Goal: Task Accomplishment & Management: Use online tool/utility

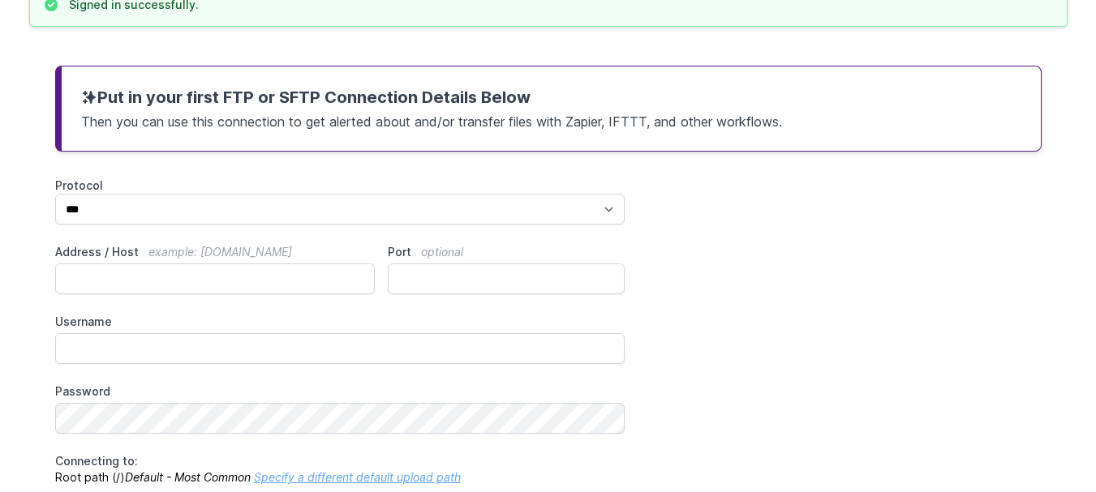
scroll to position [162, 0]
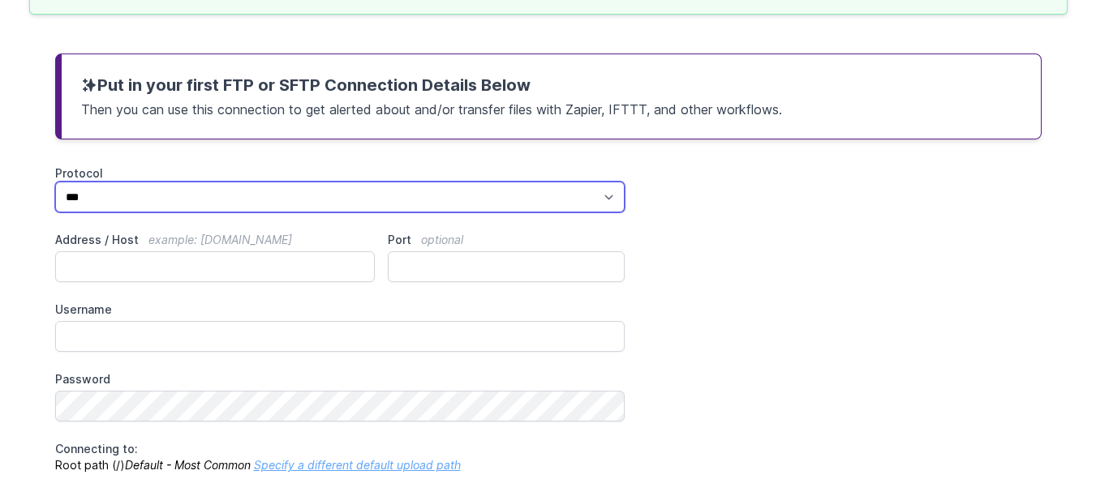
click at [165, 200] on select "*** **** ****" at bounding box center [340, 197] width 570 height 31
select select "****"
click at [55, 182] on select "*** **** ****" at bounding box center [340, 197] width 570 height 31
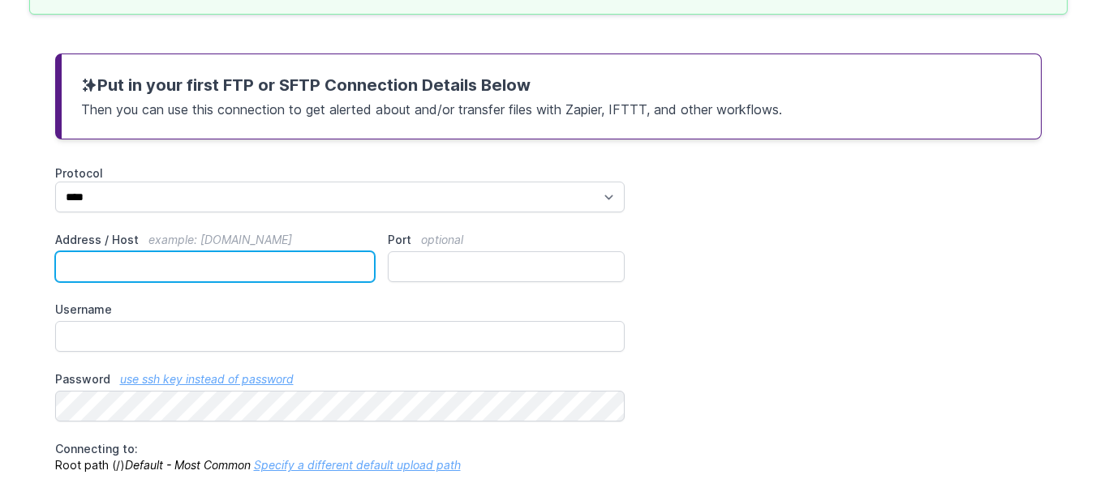
click at [131, 271] on input "Address / Host example: ftp.mydomain.com" at bounding box center [215, 266] width 320 height 31
paste input "**********"
paste input "*******"
type input "**********"
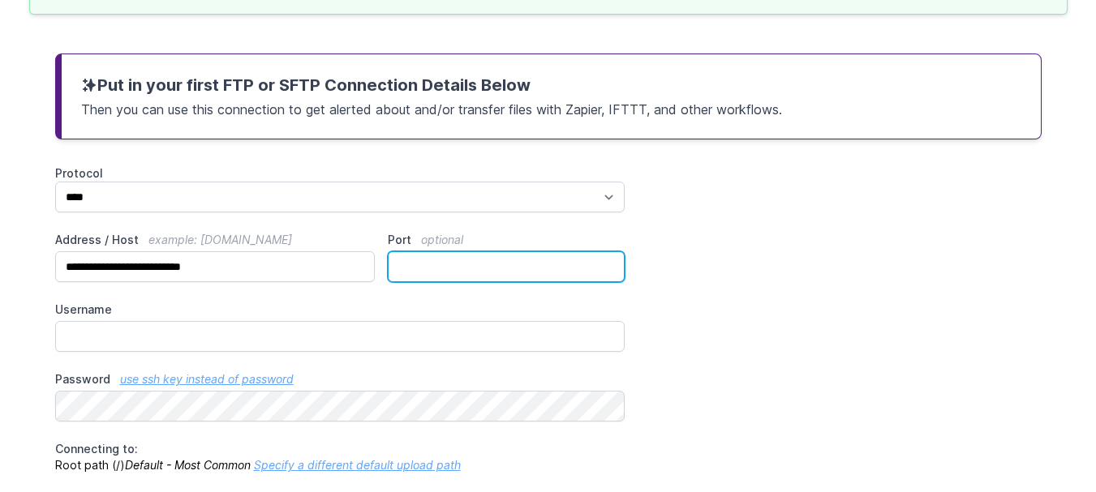
click at [494, 269] on input "Port optional" at bounding box center [506, 266] width 237 height 31
type input "**"
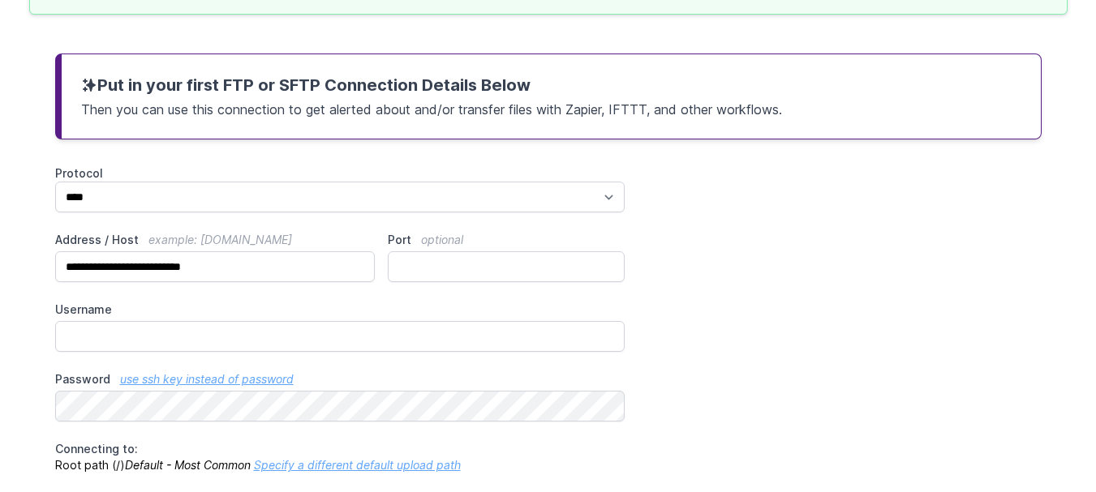
click at [432, 295] on div "**********" at bounding box center [548, 482] width 986 height 634
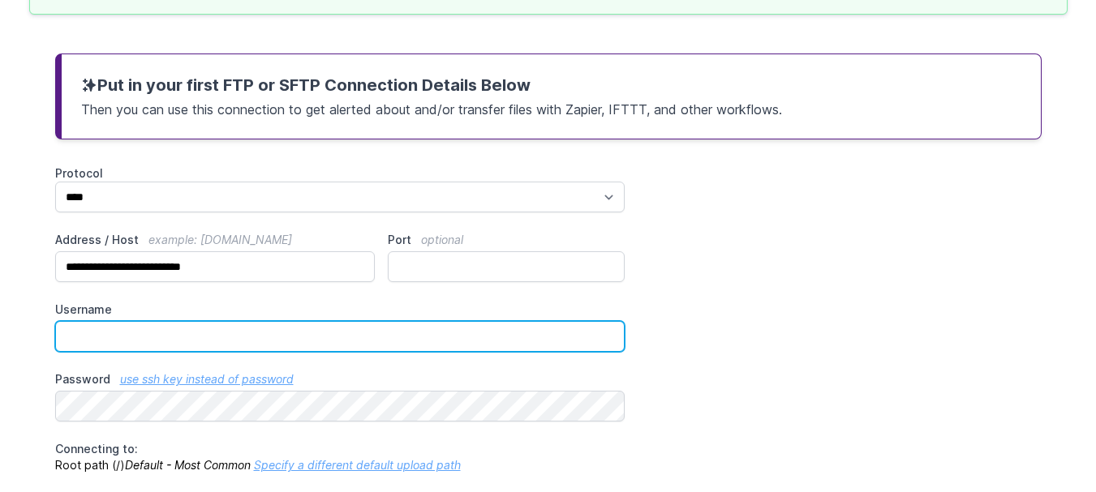
click at [138, 346] on input "Username" at bounding box center [340, 336] width 570 height 31
paste input "**********"
type input "**********"
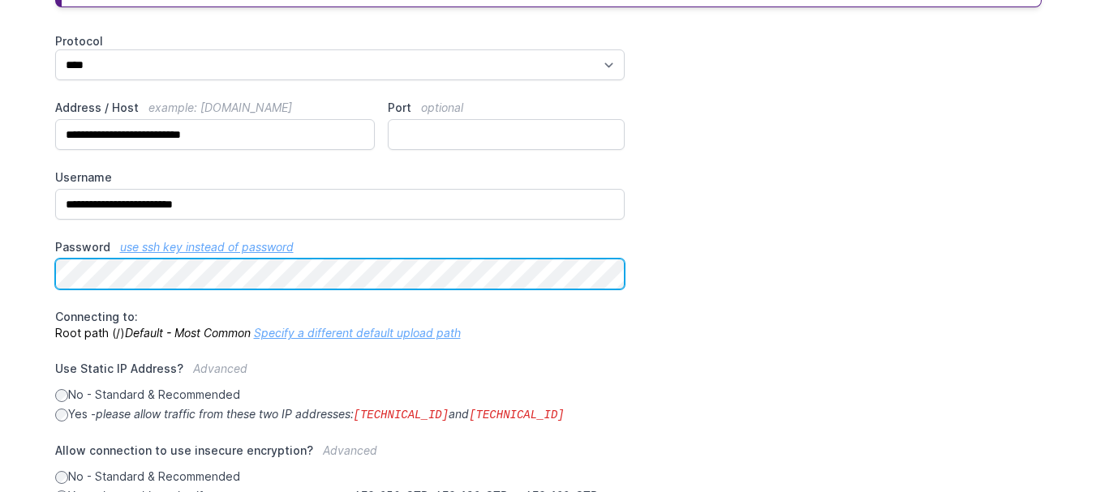
scroll to position [334, 0]
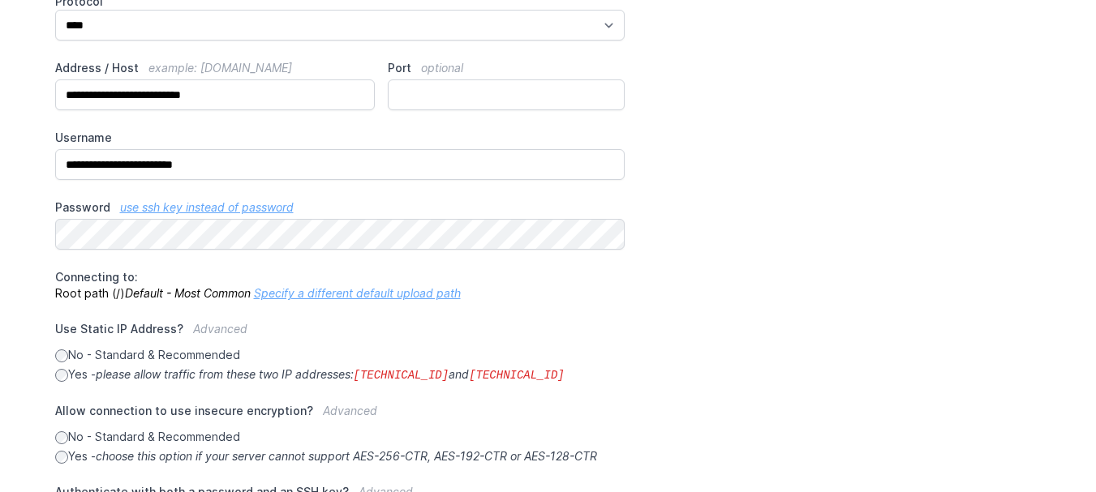
click at [355, 294] on link "Specify a different default upload path" at bounding box center [357, 293] width 207 height 14
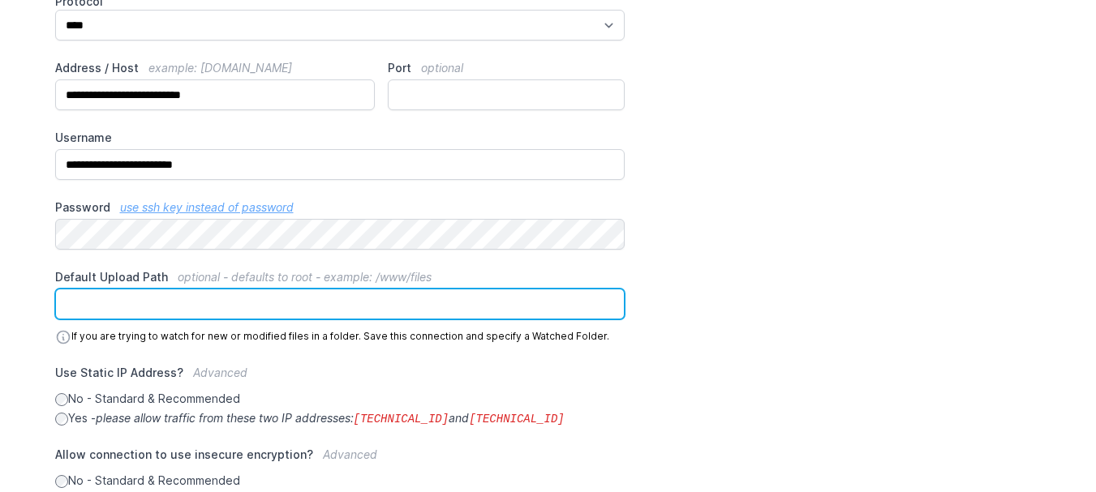
click at [203, 297] on input "Default Upload Path optional - defaults to root - example: /www/files" at bounding box center [340, 304] width 570 height 31
paste input "**********"
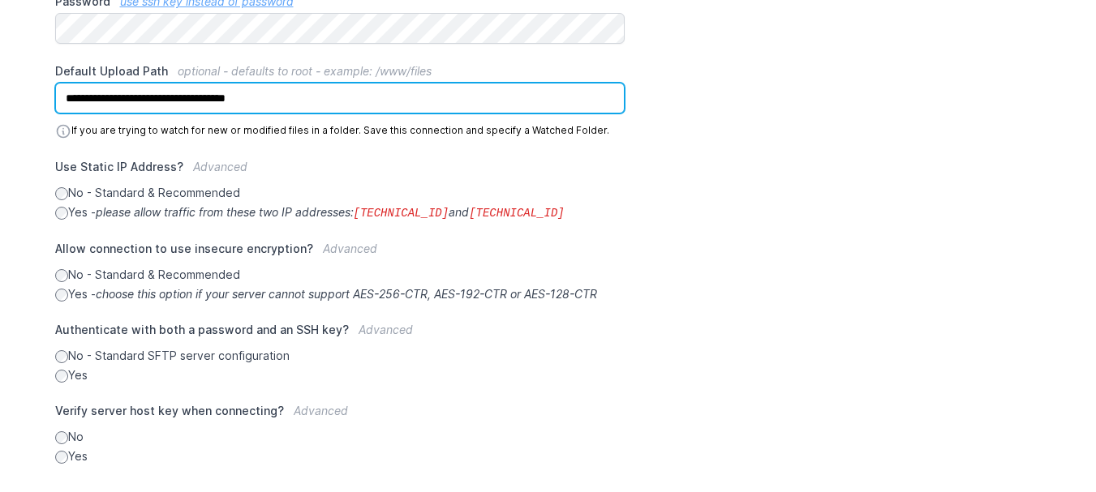
scroll to position [621, 0]
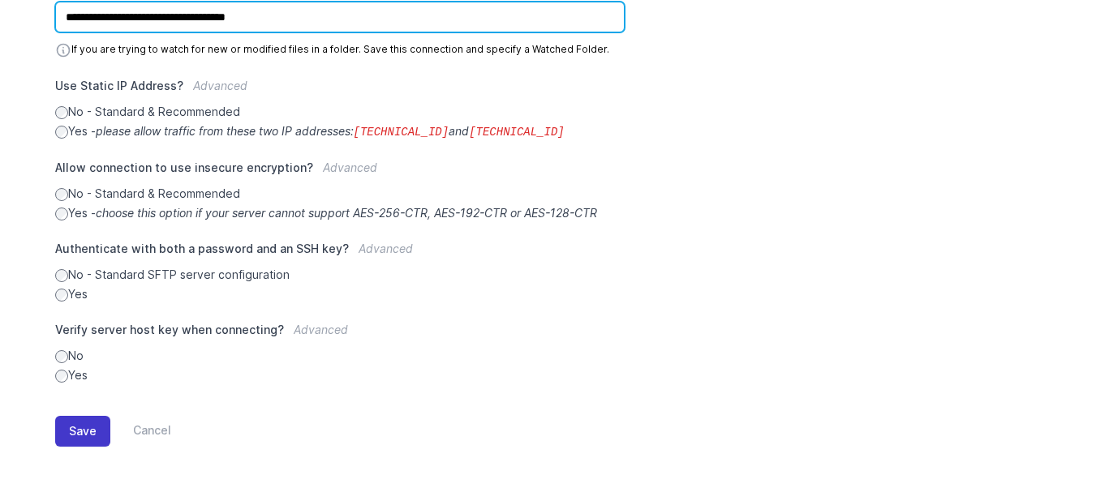
type input "**********"
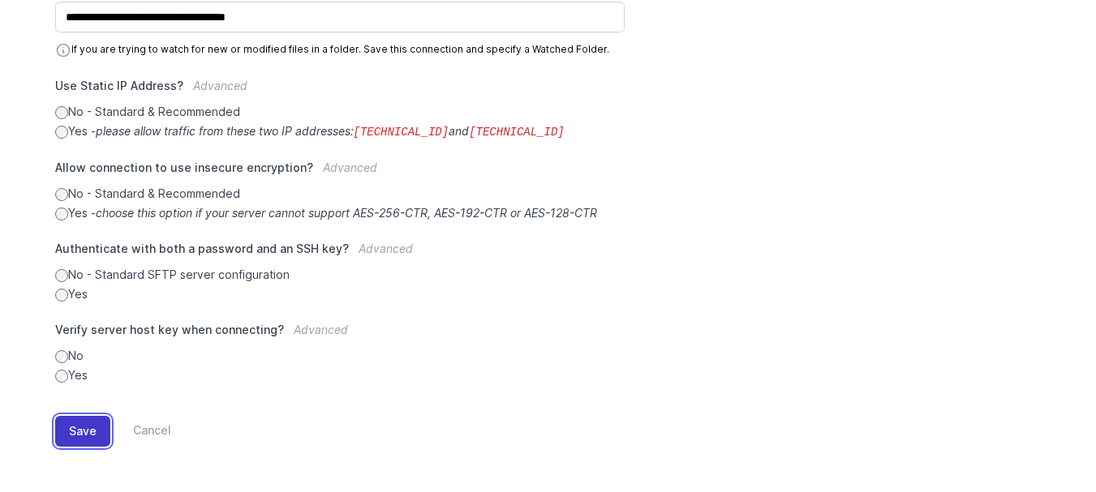
click at [96, 428] on button "Save" at bounding box center [82, 431] width 55 height 31
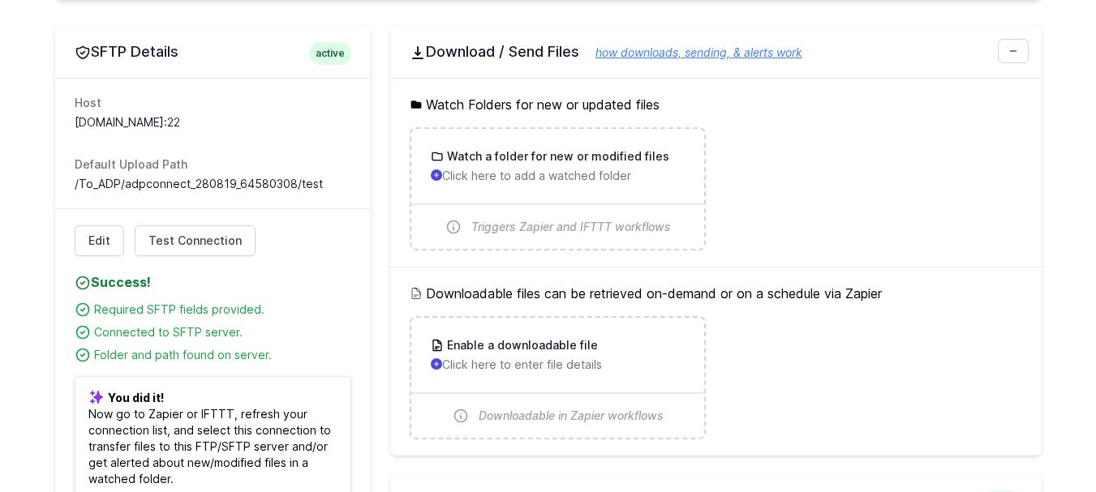
scroll to position [487, 0]
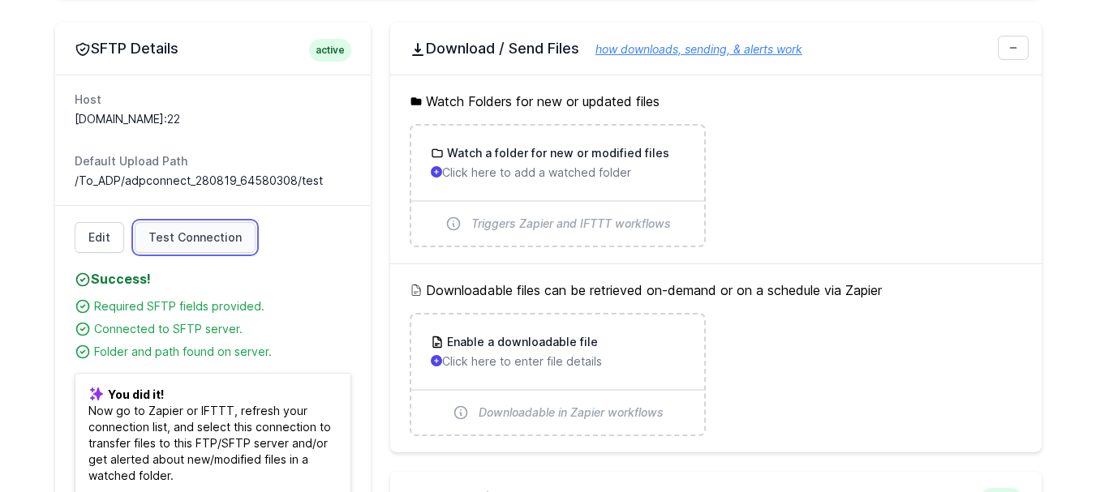
click at [192, 239] on span "Test Connection" at bounding box center [194, 238] width 93 height 16
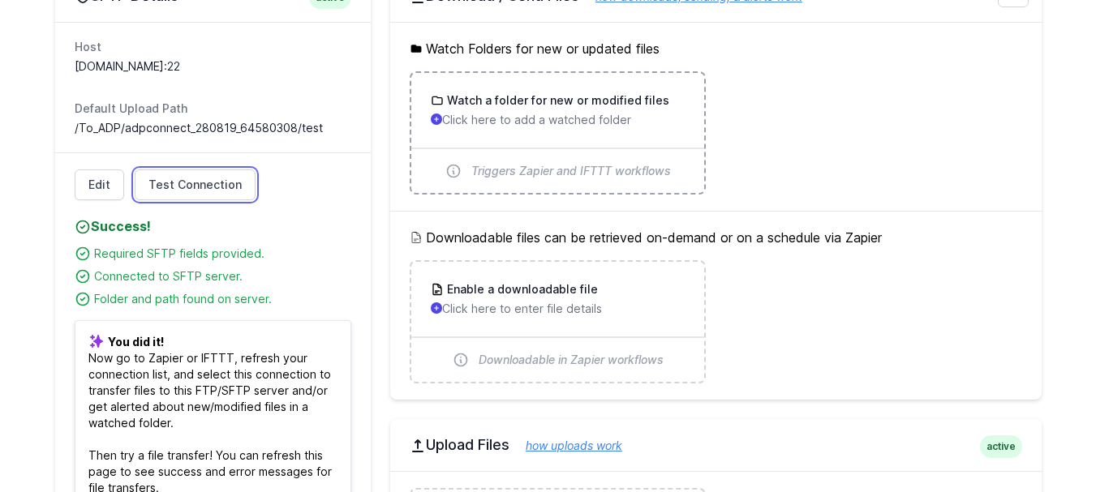
scroll to position [568, 0]
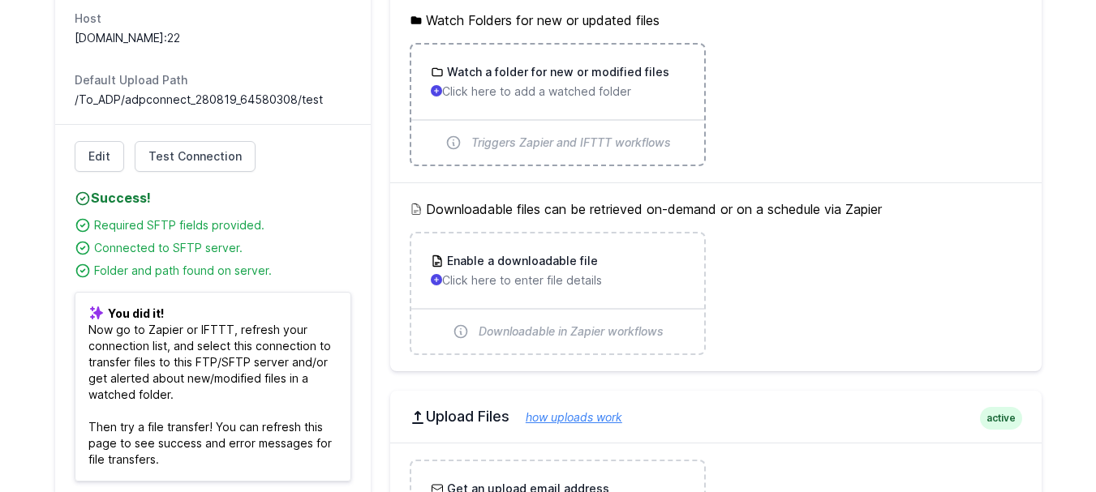
click at [539, 155] on div "Triggers Zapier and IFTTT workflows" at bounding box center [558, 143] width 294 height 44
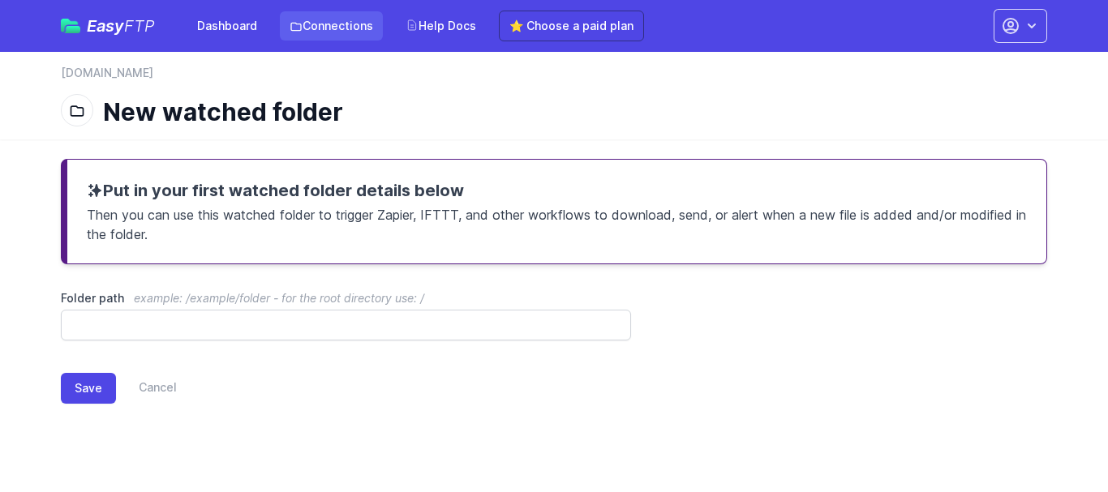
click at [331, 34] on link "Connections" at bounding box center [331, 25] width 103 height 29
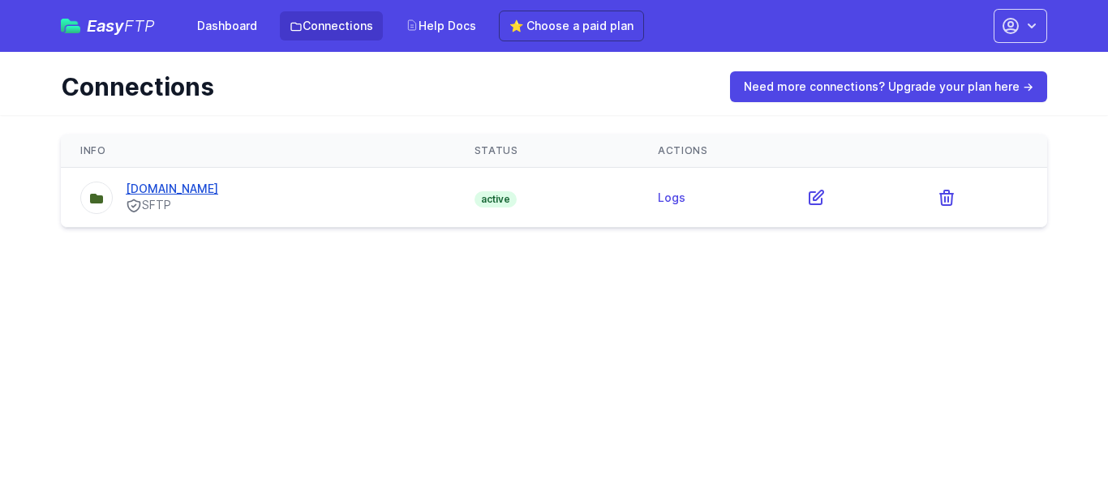
click at [212, 194] on link "[DOMAIN_NAME]" at bounding box center [172, 189] width 92 height 14
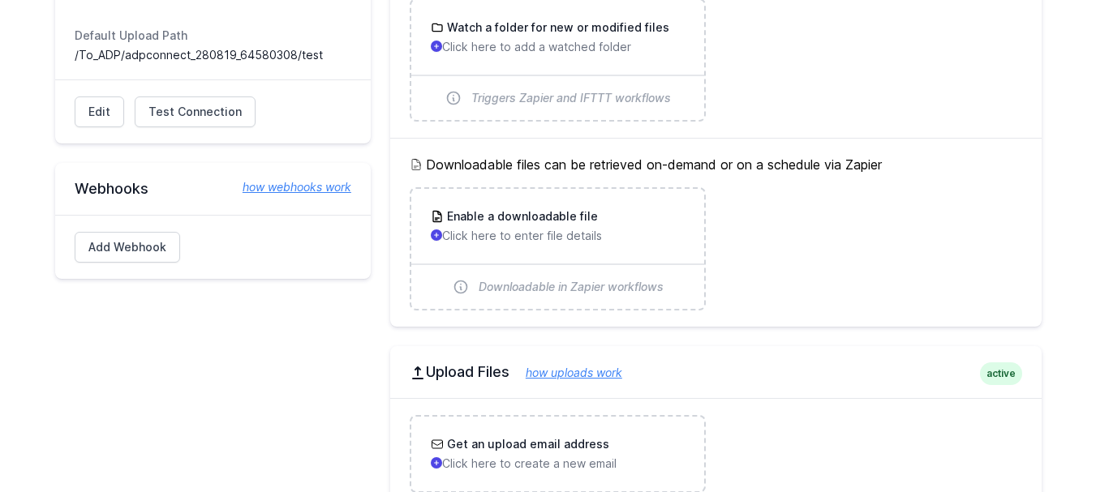
scroll to position [574, 0]
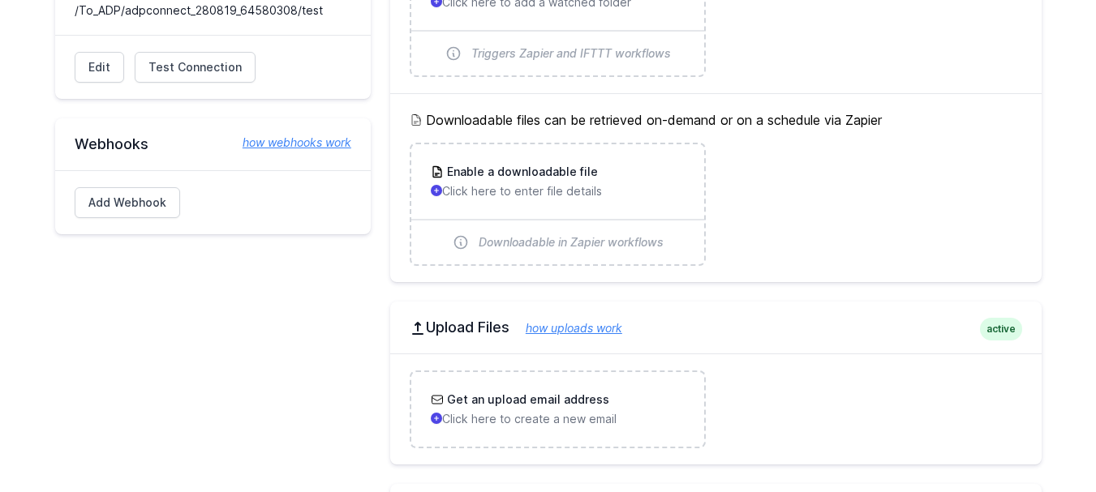
click at [597, 331] on link "how uploads work" at bounding box center [565, 328] width 113 height 14
click at [557, 330] on link "how uploads work" at bounding box center [565, 328] width 113 height 14
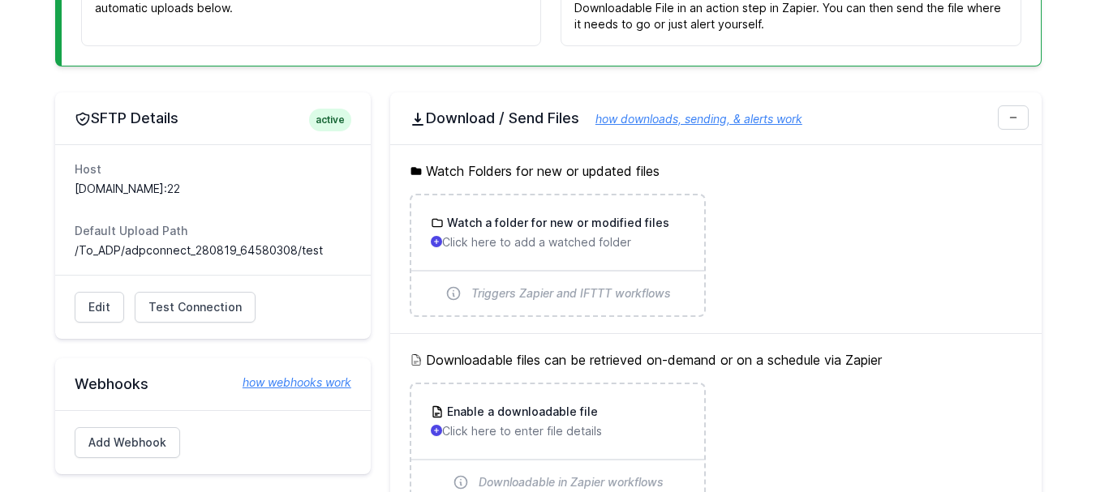
scroll to position [322, 0]
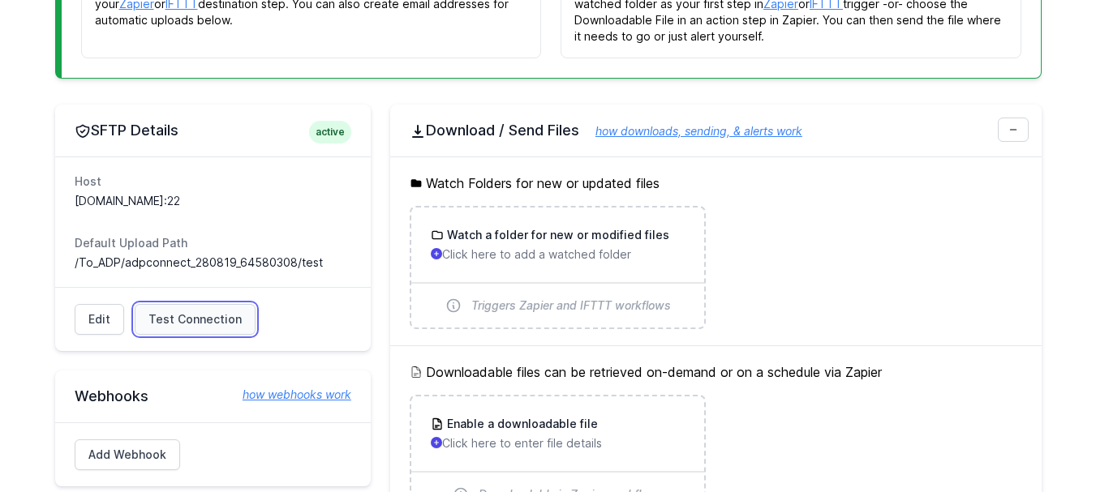
click at [191, 316] on span "Test Connection" at bounding box center [194, 320] width 93 height 16
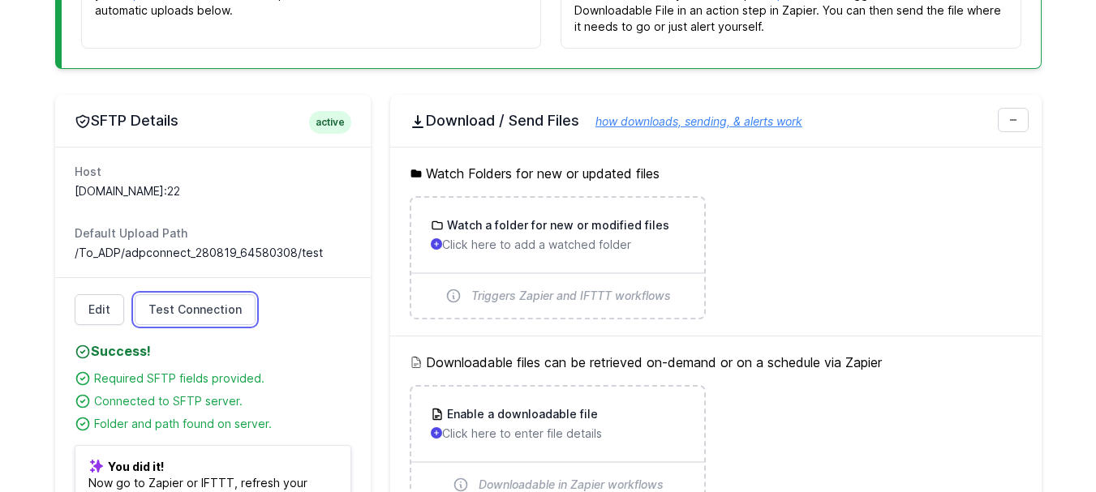
scroll to position [331, 0]
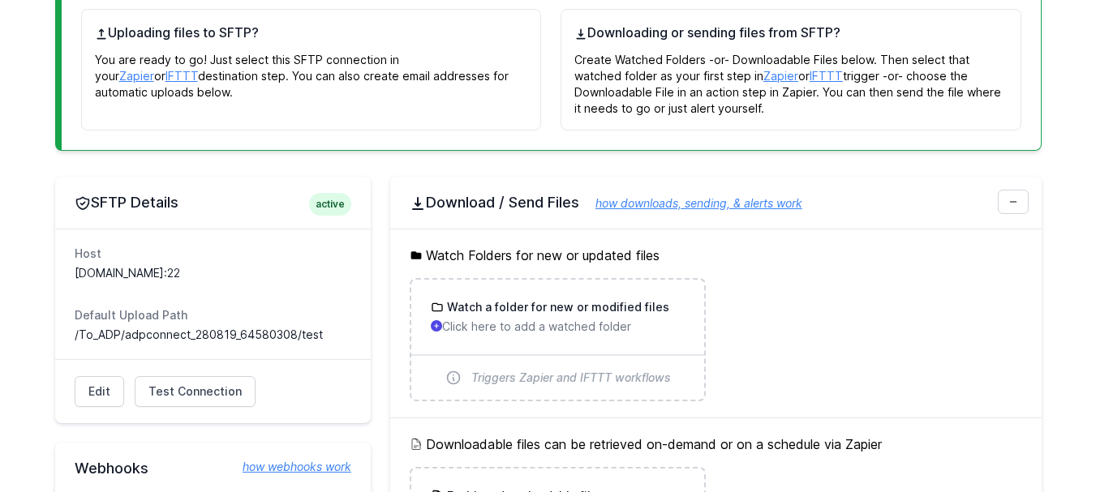
scroll to position [574, 0]
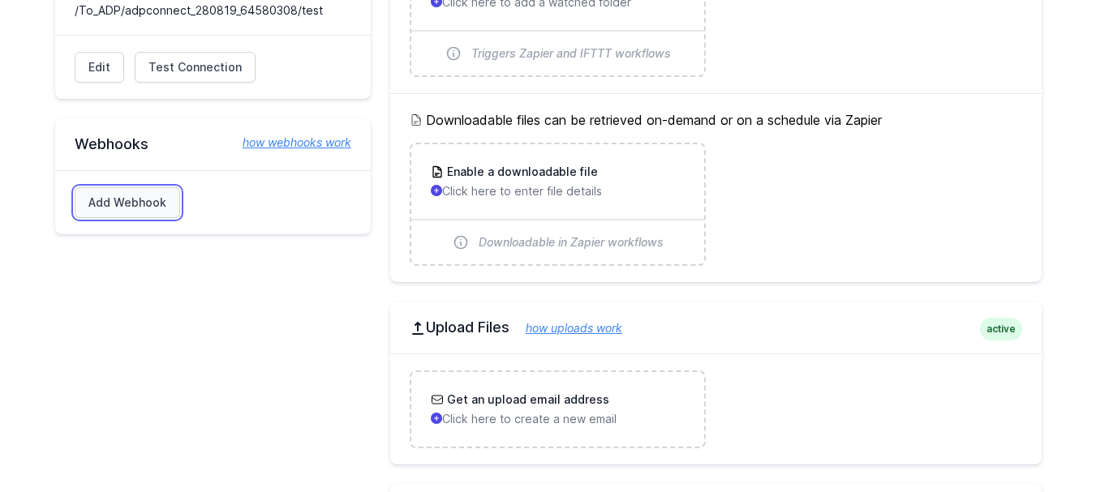
click at [149, 208] on link "Add Webhook" at bounding box center [127, 202] width 105 height 31
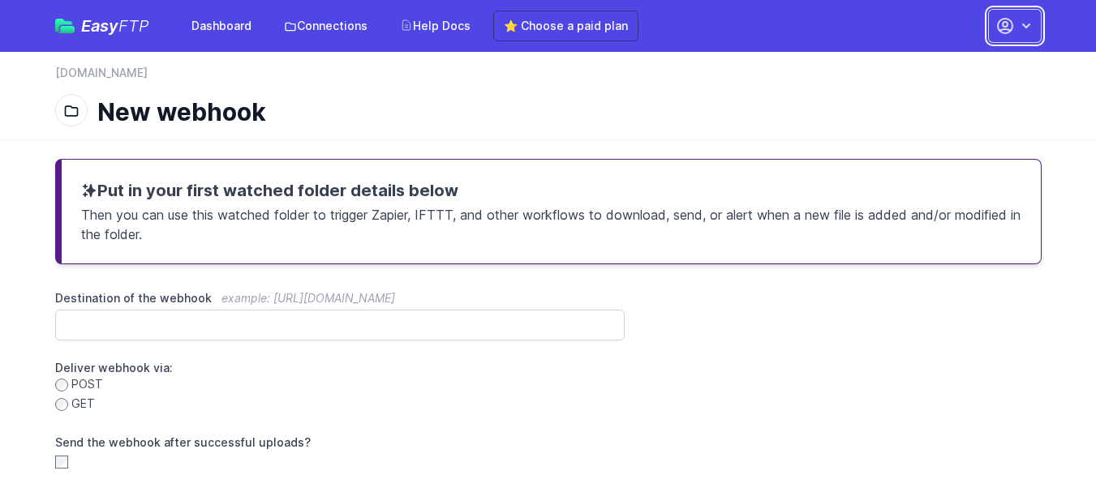
click at [1026, 27] on icon "button" at bounding box center [1026, 26] width 8 height 5
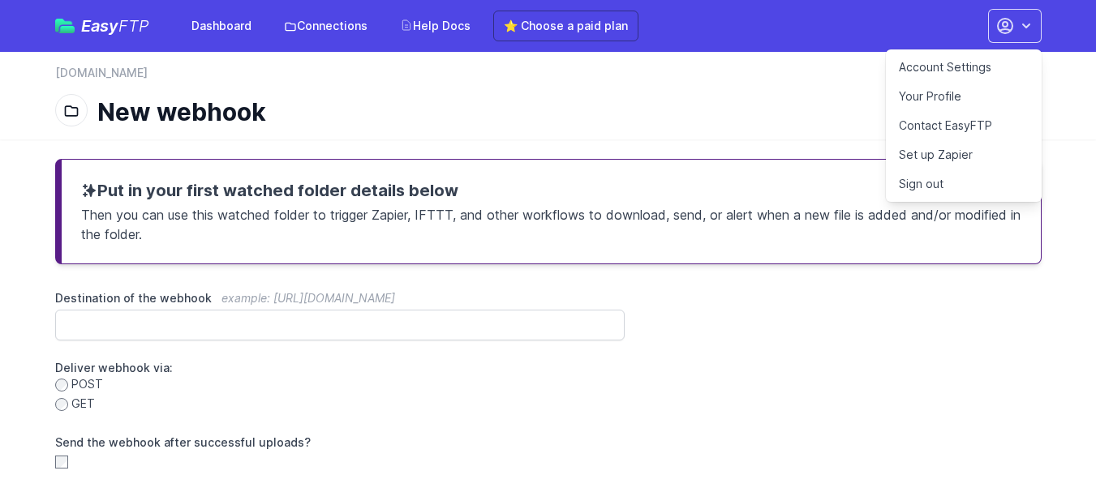
click at [789, 114] on h1 "New webhook" at bounding box center [562, 111] width 931 height 29
click at [346, 24] on link "Connections" at bounding box center [325, 25] width 103 height 29
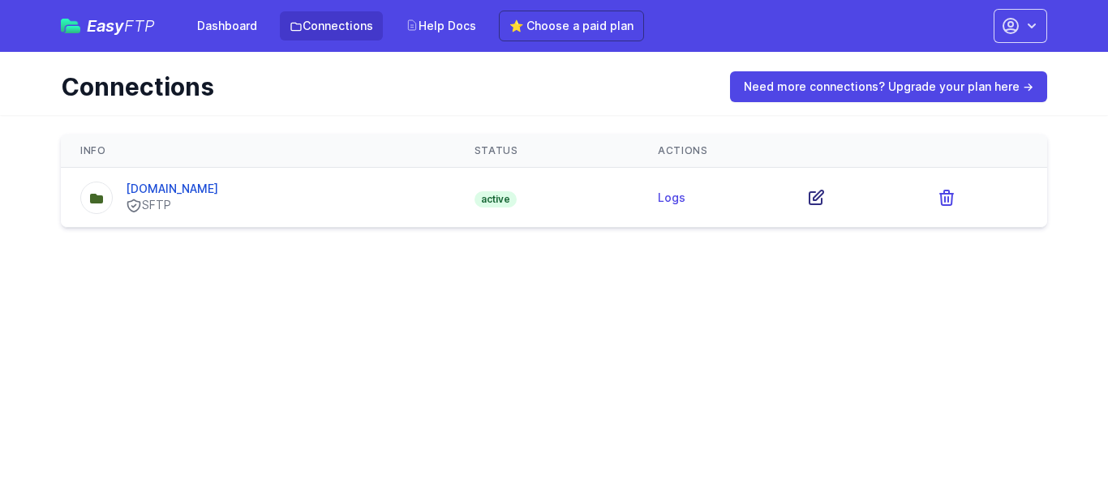
click at [823, 198] on icon at bounding box center [817, 198] width 14 height 14
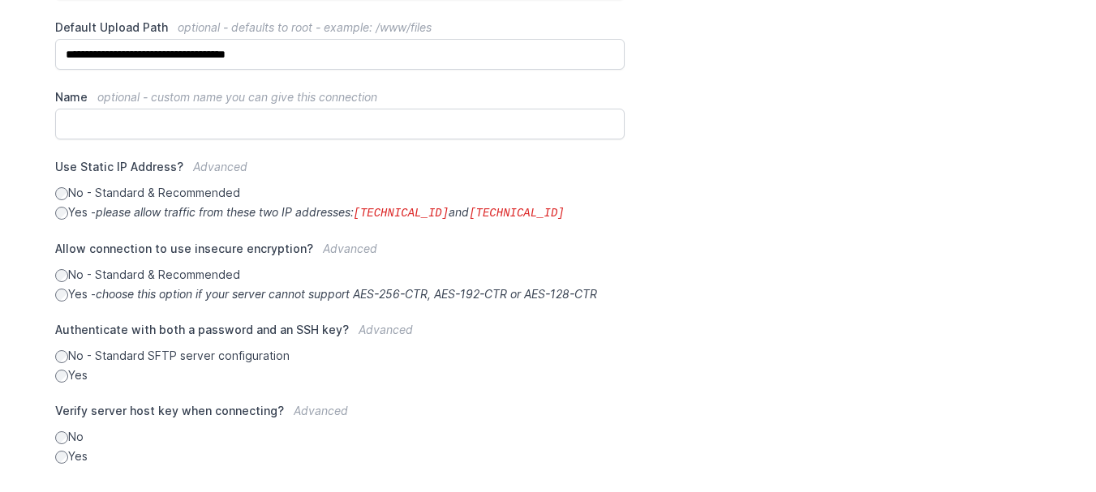
scroll to position [496, 0]
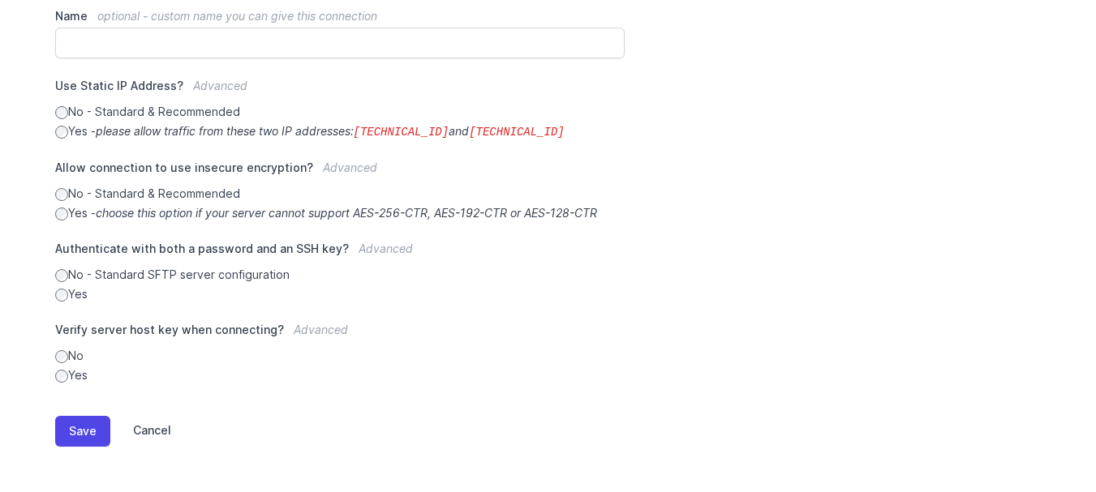
click at [157, 431] on link "Cancel" at bounding box center [140, 431] width 61 height 31
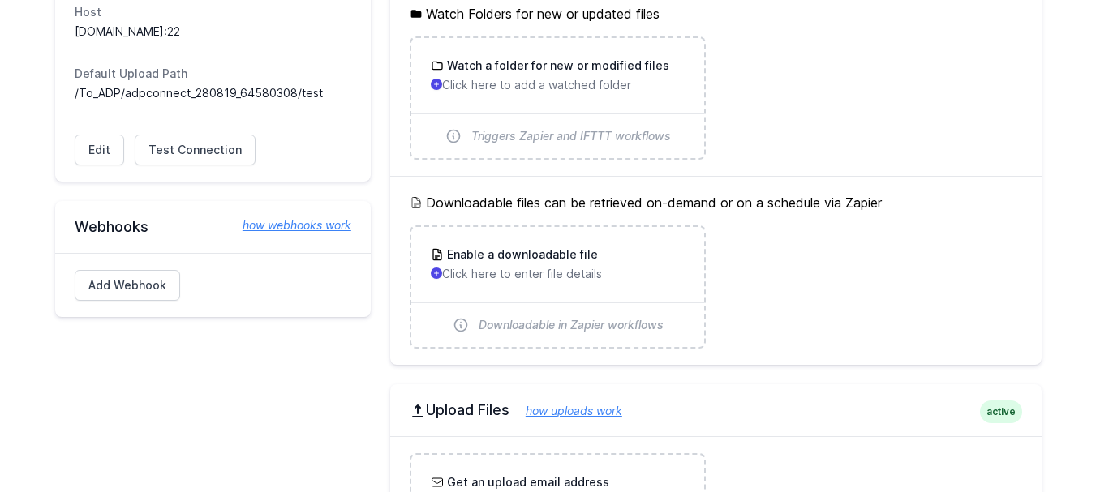
scroll to position [493, 0]
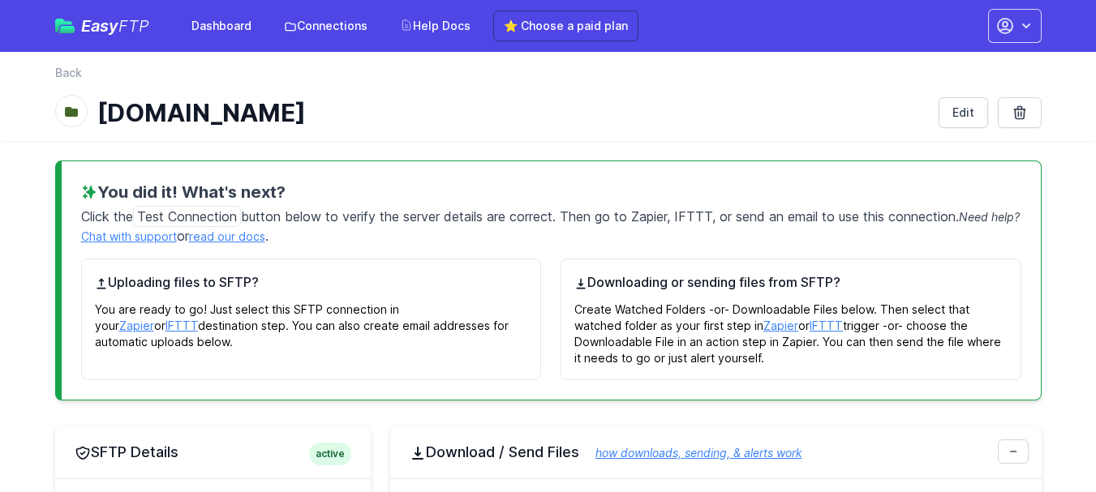
click at [120, 25] on span "FTP" at bounding box center [133, 25] width 31 height 19
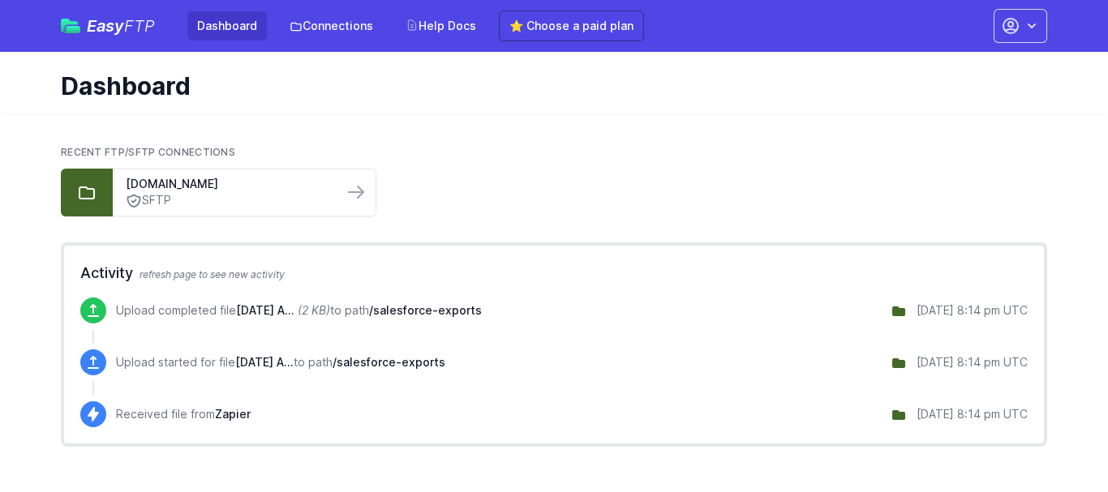
click at [236, 28] on link "Dashboard" at bounding box center [227, 25] width 80 height 29
click at [358, 193] on icon at bounding box center [355, 192] width 19 height 19
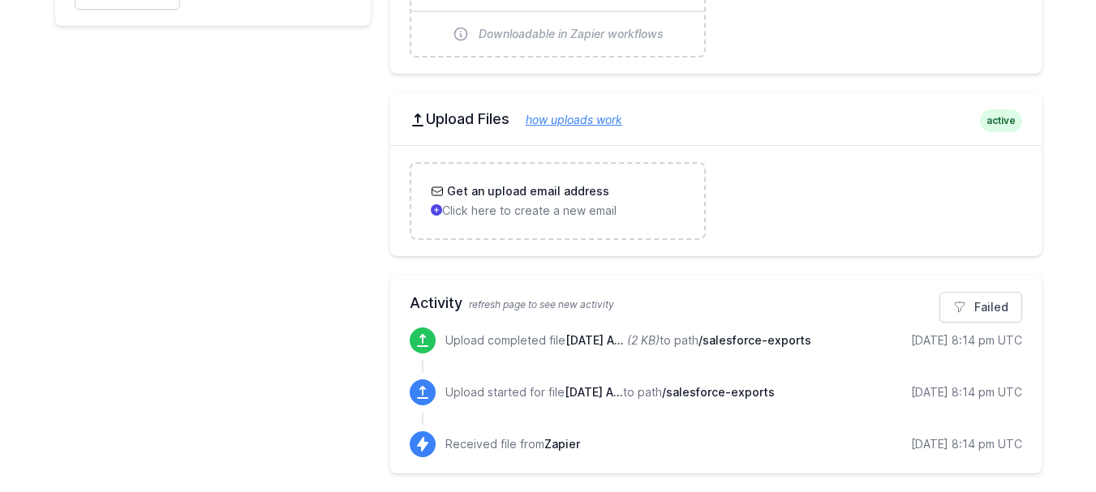
scroll to position [784, 0]
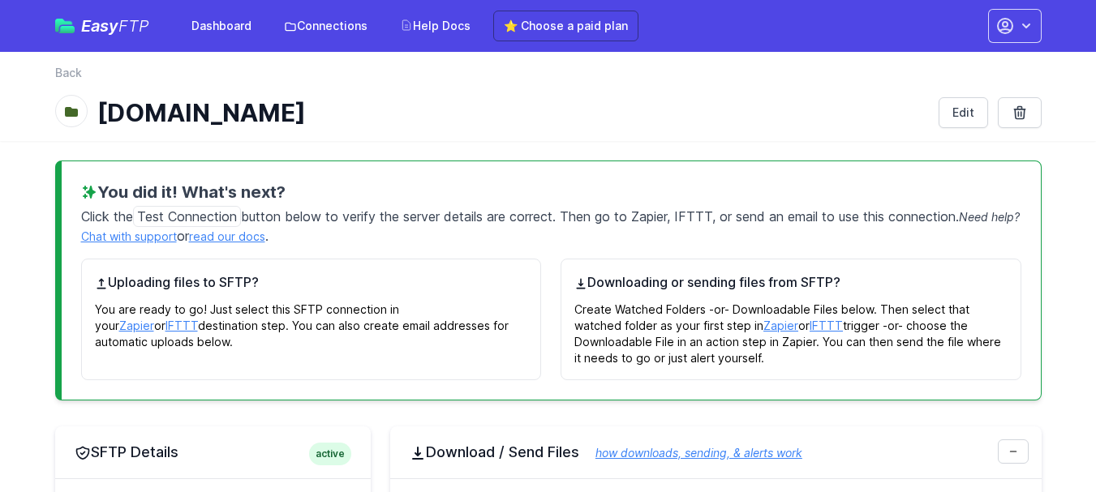
scroll to position [784, 0]
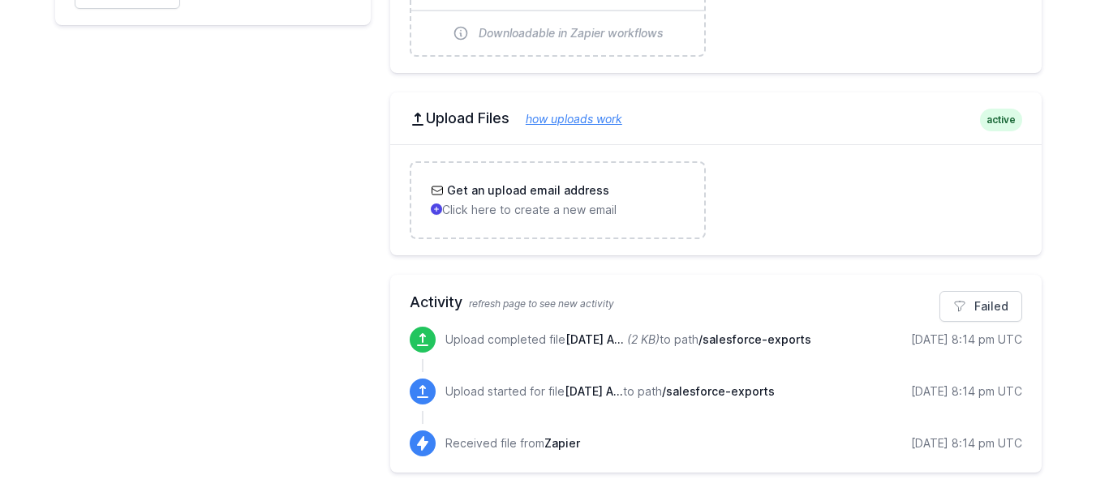
click at [623, 389] on span "[DATE] A..." at bounding box center [594, 392] width 58 height 14
click at [681, 391] on p "Upload started for file [DATE] A... to path /salesforce-exports" at bounding box center [609, 392] width 329 height 16
click at [691, 435] on div "Received file from Zapier [DATE] 8:14 pm UTC" at bounding box center [733, 444] width 577 height 26
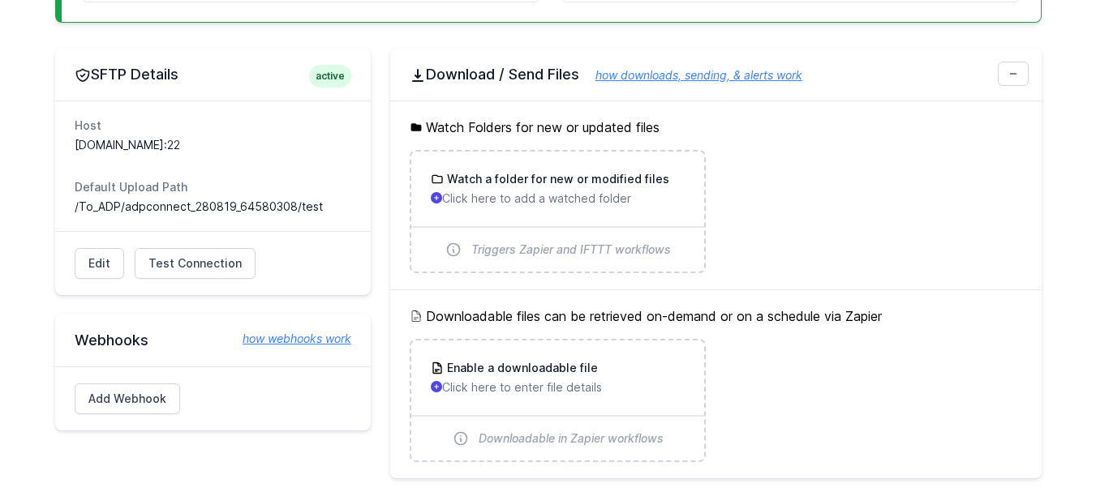
drag, startPoint x: 75, startPoint y: 205, endPoint x: 342, endPoint y: 208, distance: 267.7
click at [342, 208] on dd "/To_ADP/adpconnect_280819_64580308/test" at bounding box center [213, 207] width 277 height 16
copy dd "/To_ADP/adpconnect_280819_64580308/test"
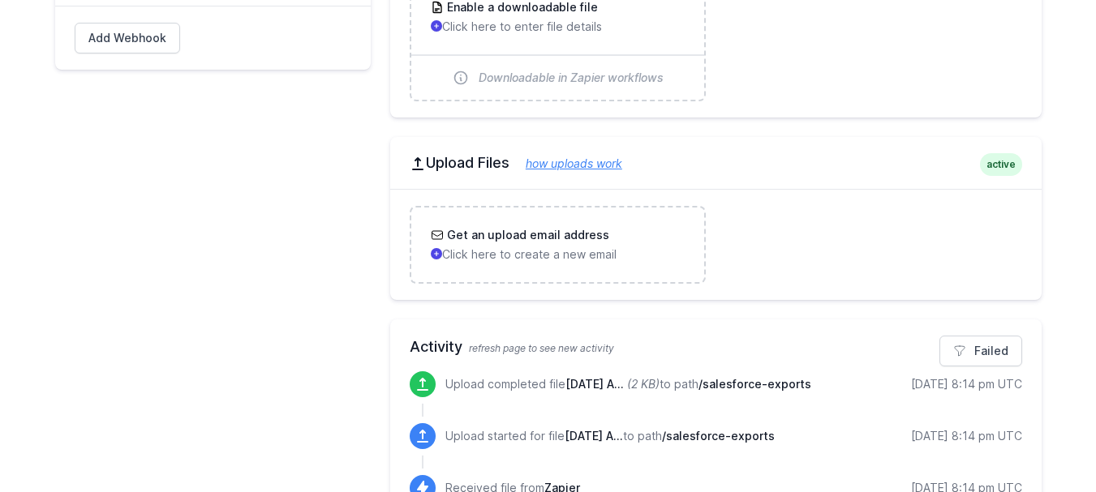
scroll to position [784, 0]
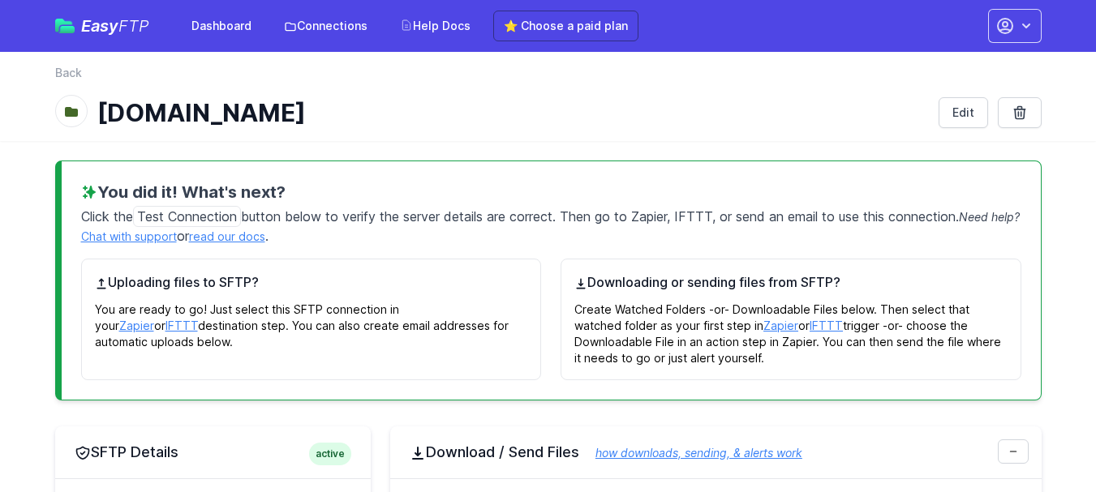
scroll to position [784, 0]
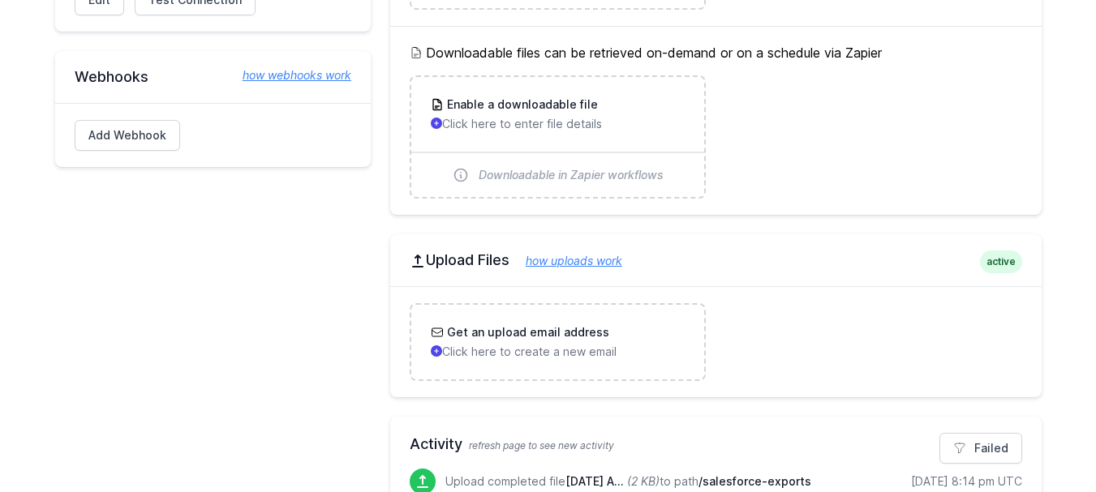
scroll to position [784, 0]
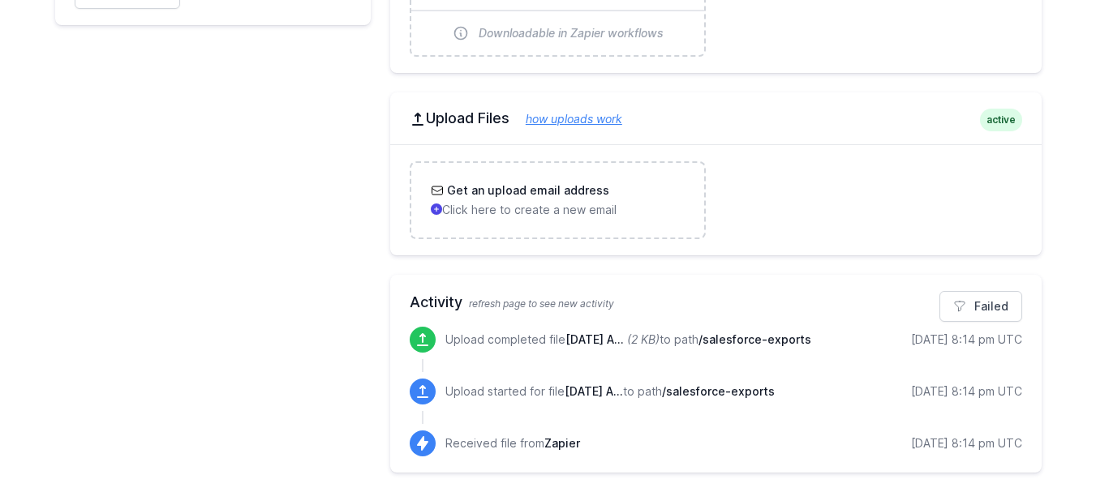
click at [980, 341] on div "[DATE] 8:14 pm UTC" at bounding box center [966, 340] width 111 height 16
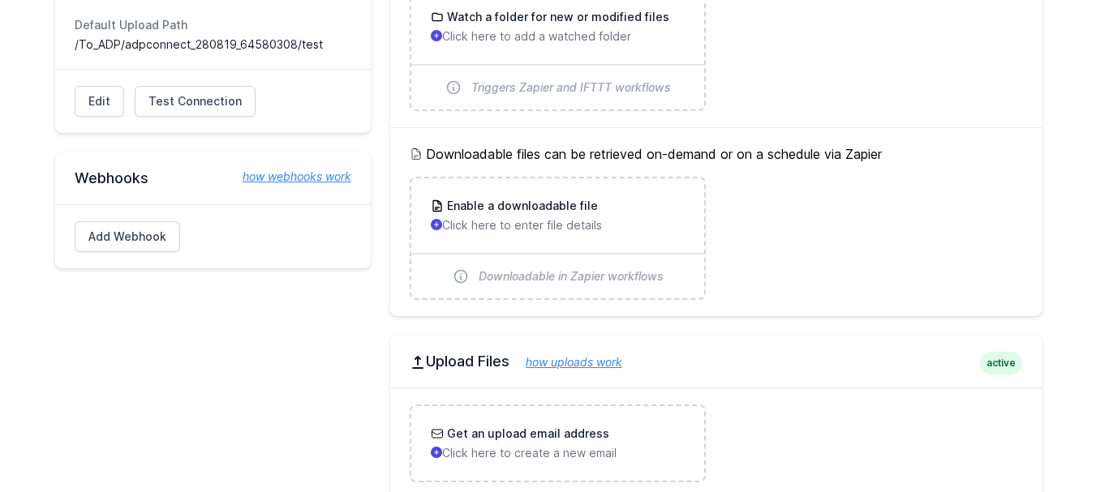
scroll to position [784, 0]
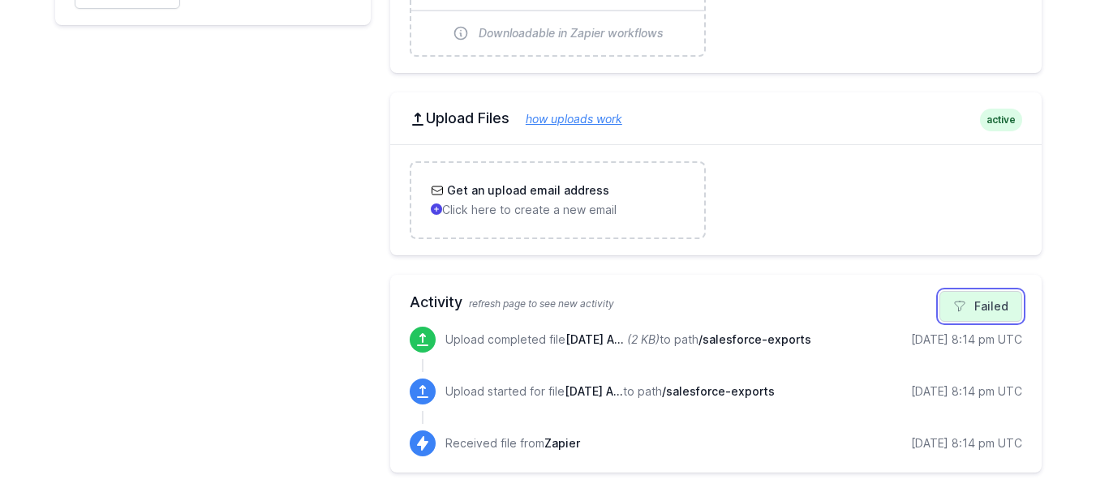
click at [990, 309] on link "Failed" at bounding box center [980, 306] width 83 height 31
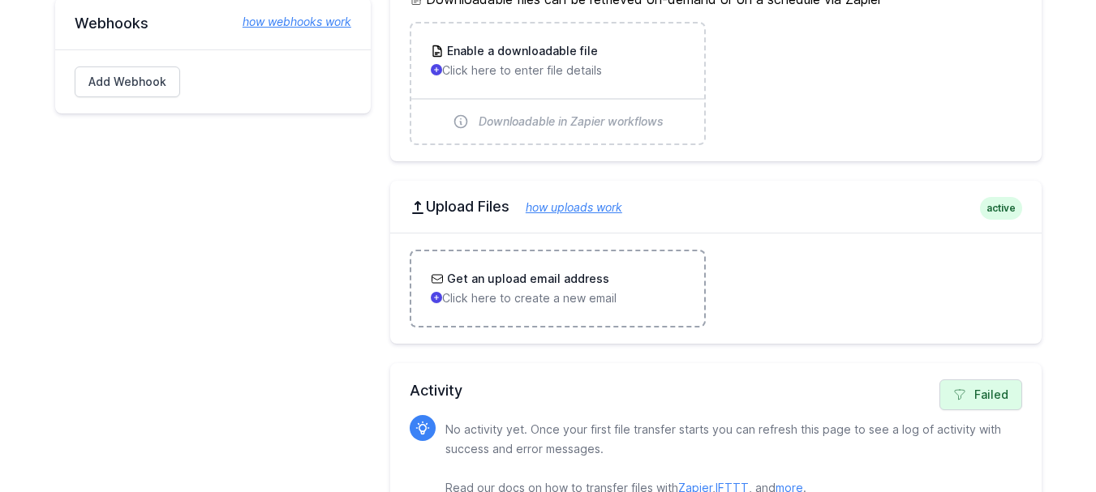
scroll to position [737, 0]
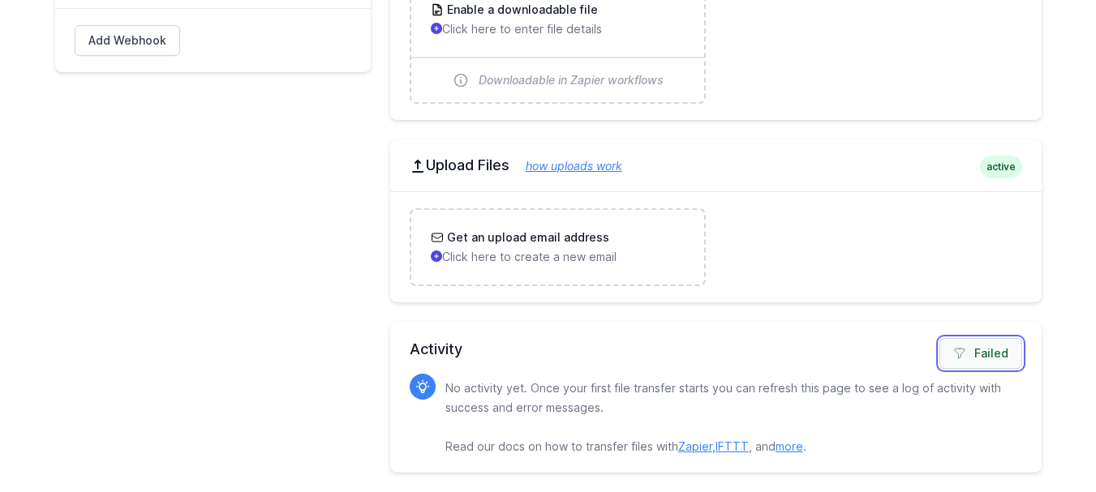
click at [976, 355] on link "Failed" at bounding box center [980, 353] width 83 height 31
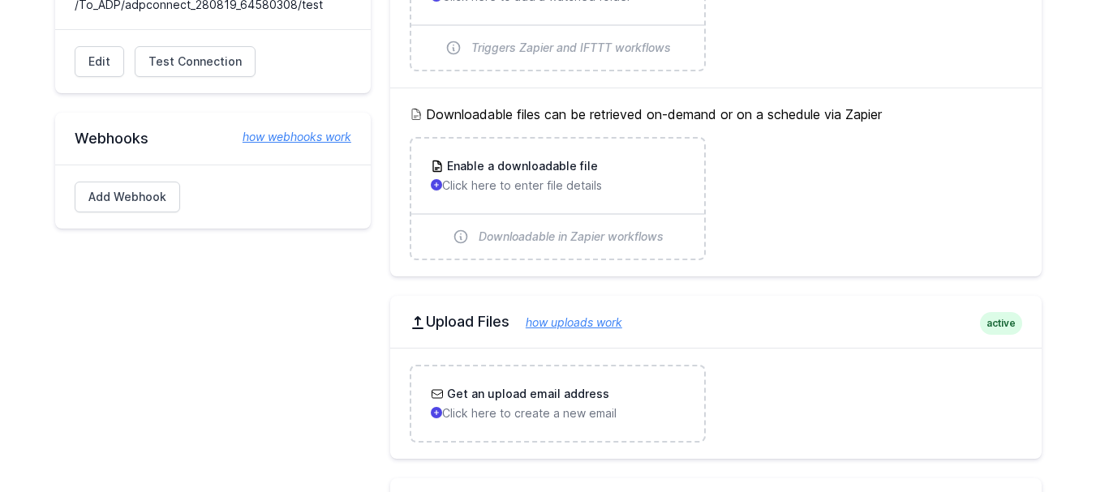
scroll to position [784, 0]
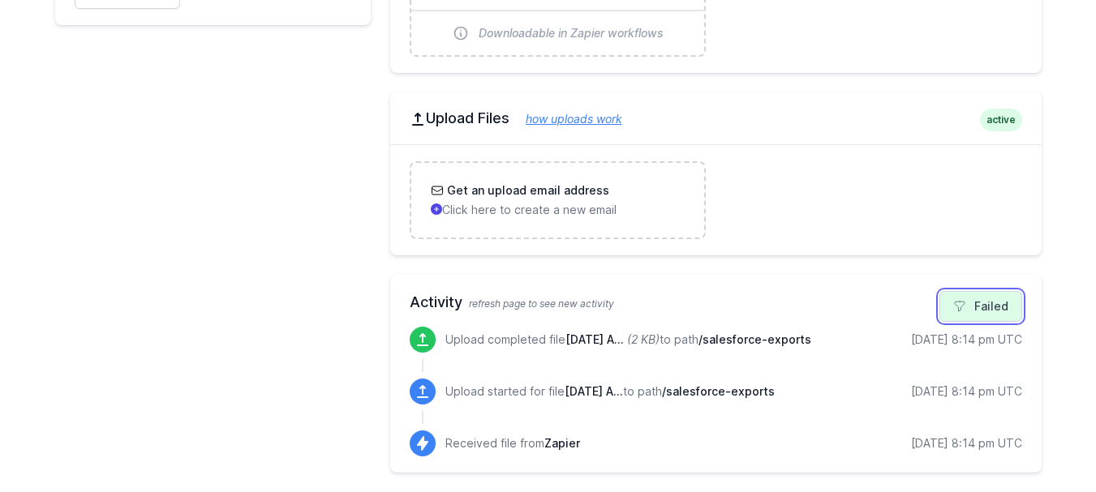
click at [977, 307] on link "Failed" at bounding box center [980, 306] width 83 height 31
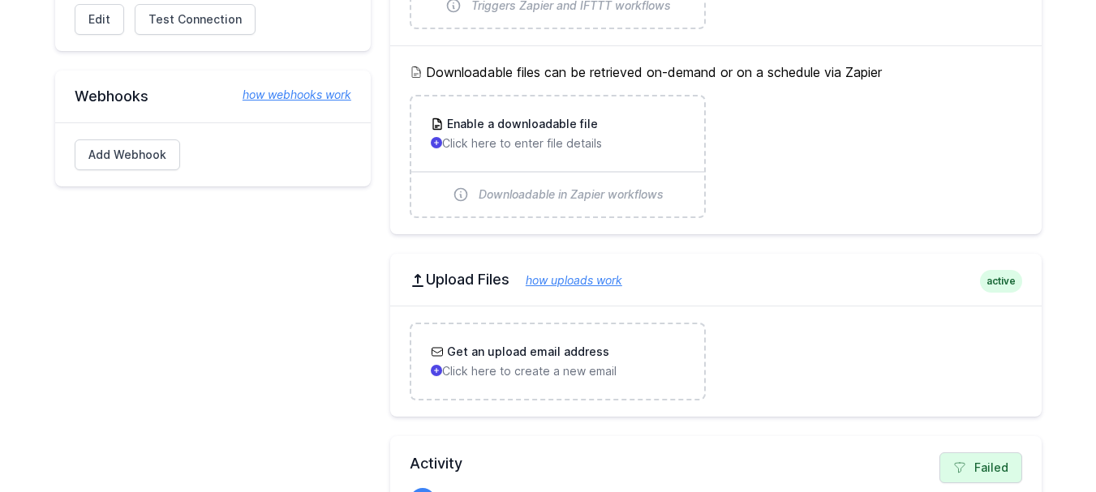
scroll to position [737, 0]
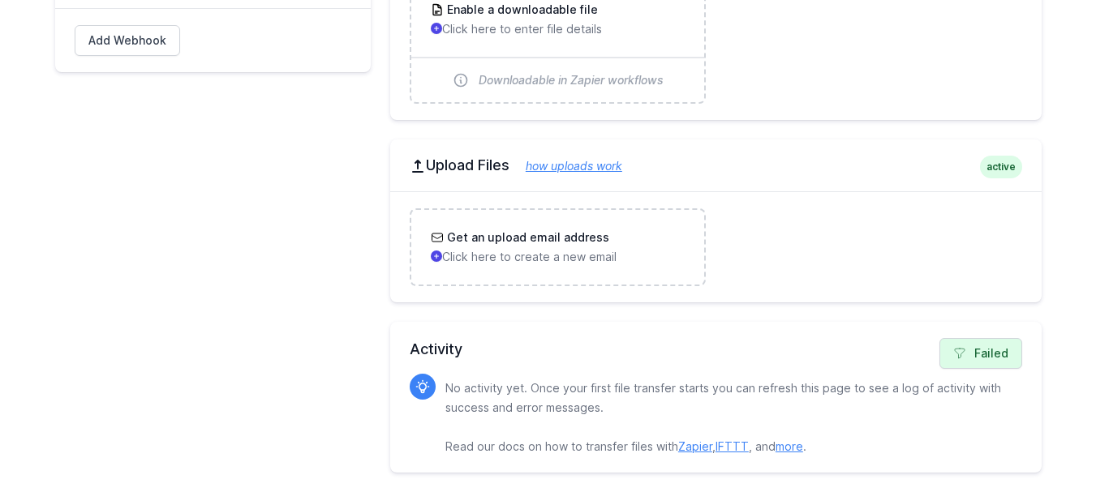
scroll to position [331, 0]
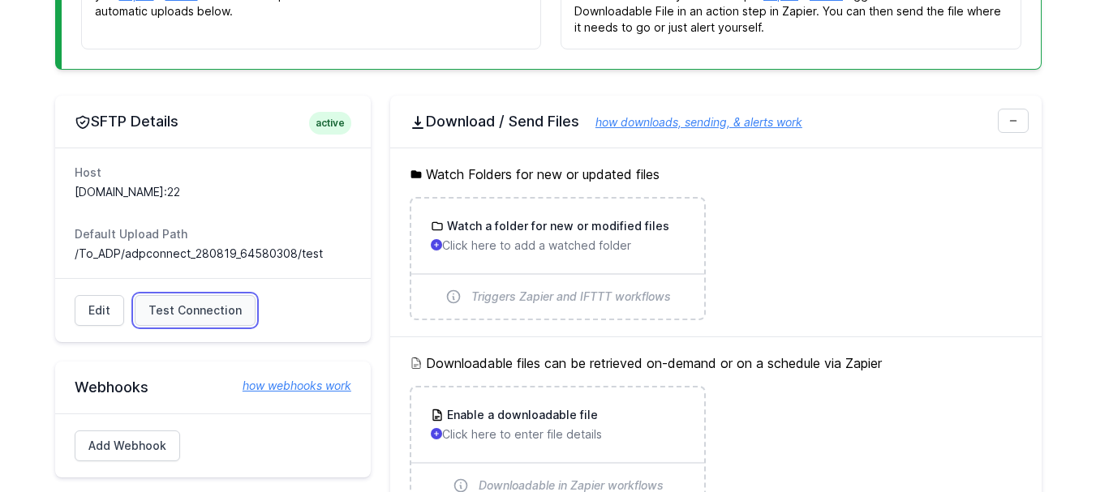
click at [177, 316] on span "Test Connection" at bounding box center [194, 311] width 93 height 16
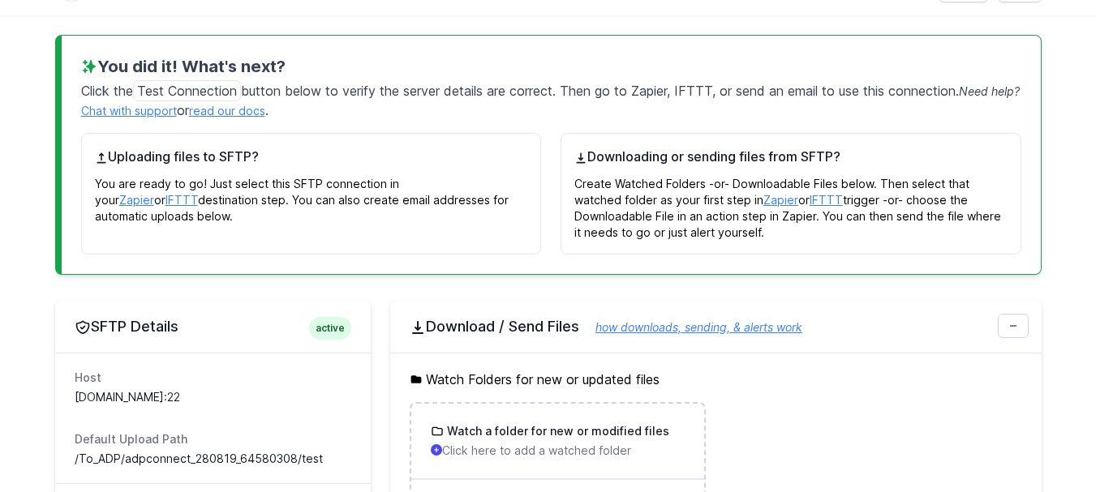
scroll to position [88, 0]
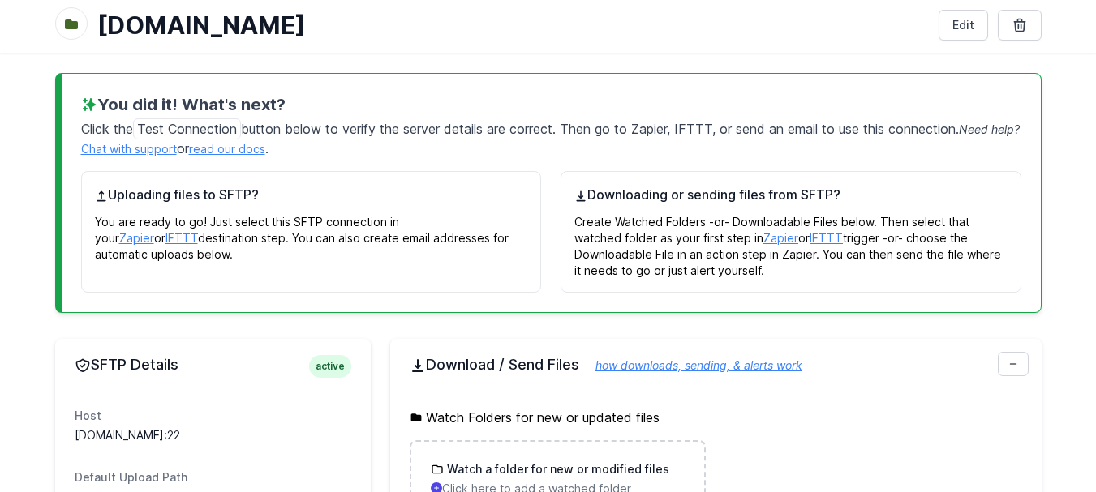
click at [271, 202] on h4 "Uploading files to SFTP?" at bounding box center [311, 194] width 433 height 19
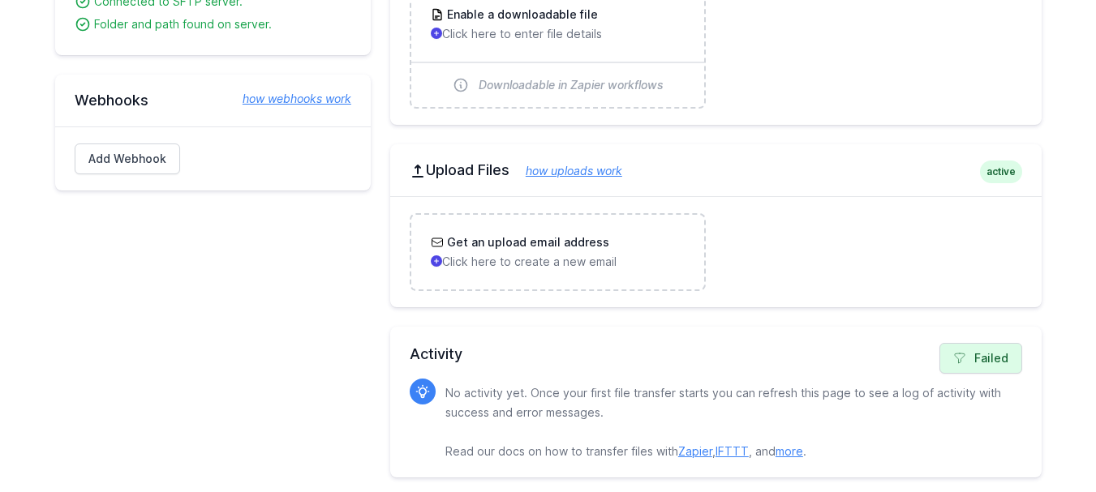
scroll to position [737, 0]
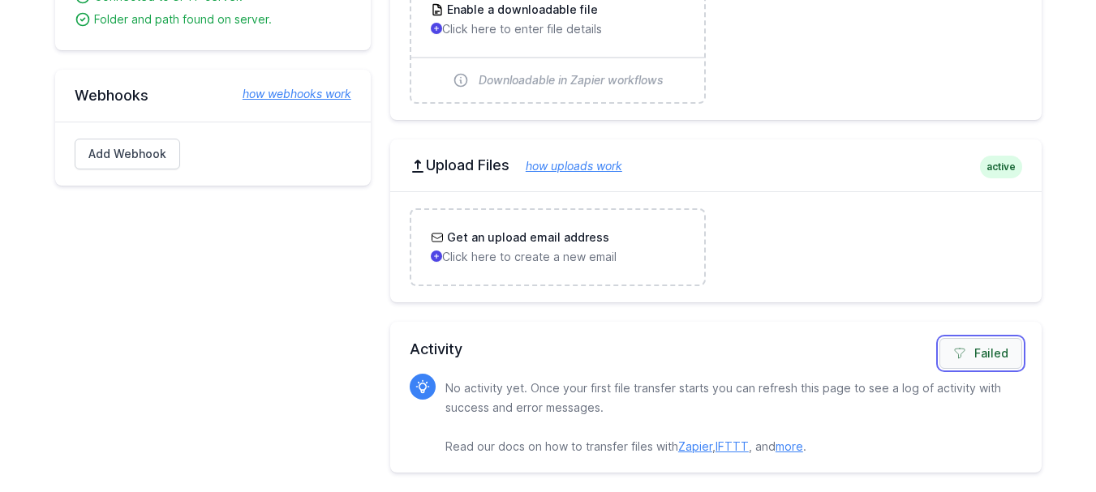
click at [988, 361] on link "Failed" at bounding box center [980, 353] width 83 height 31
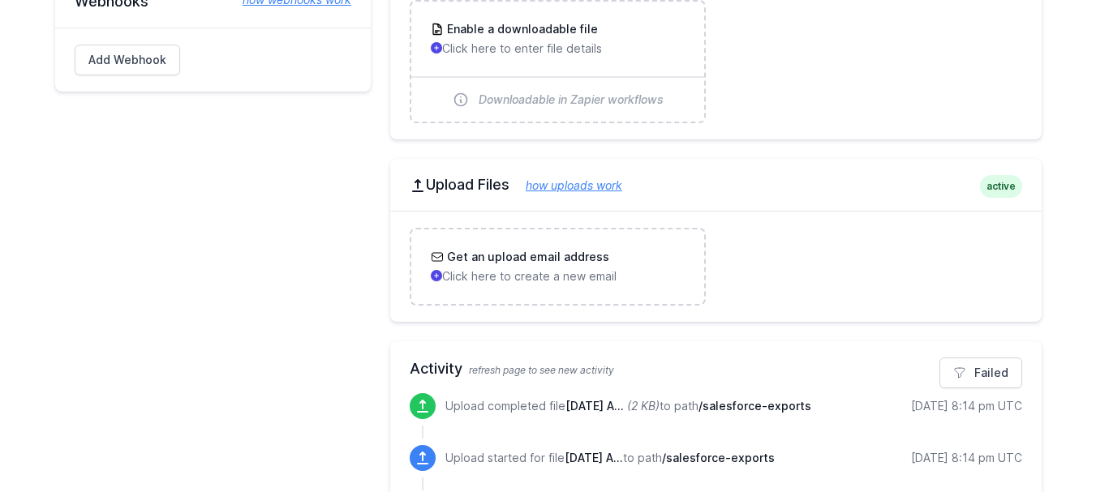
scroll to position [784, 0]
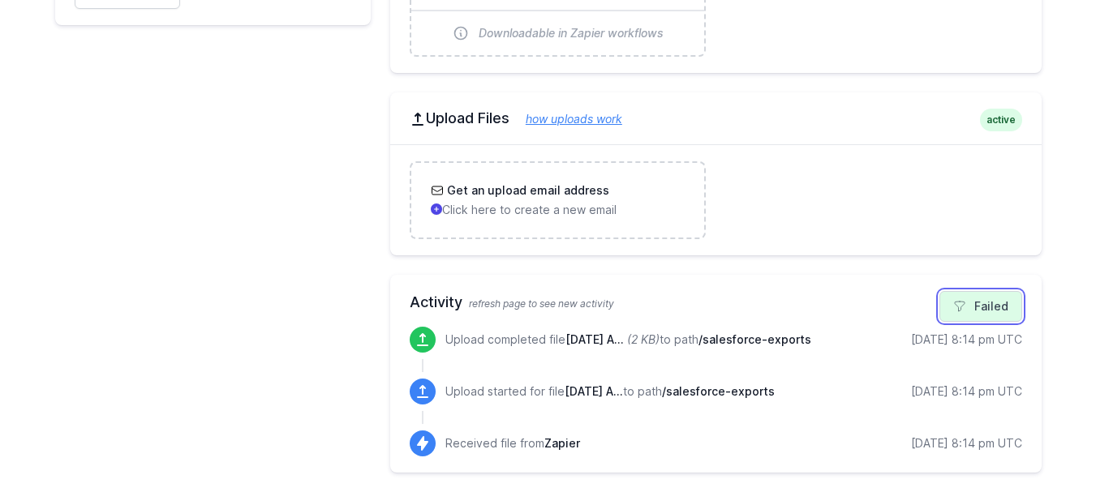
click at [980, 303] on link "Failed" at bounding box center [980, 306] width 83 height 31
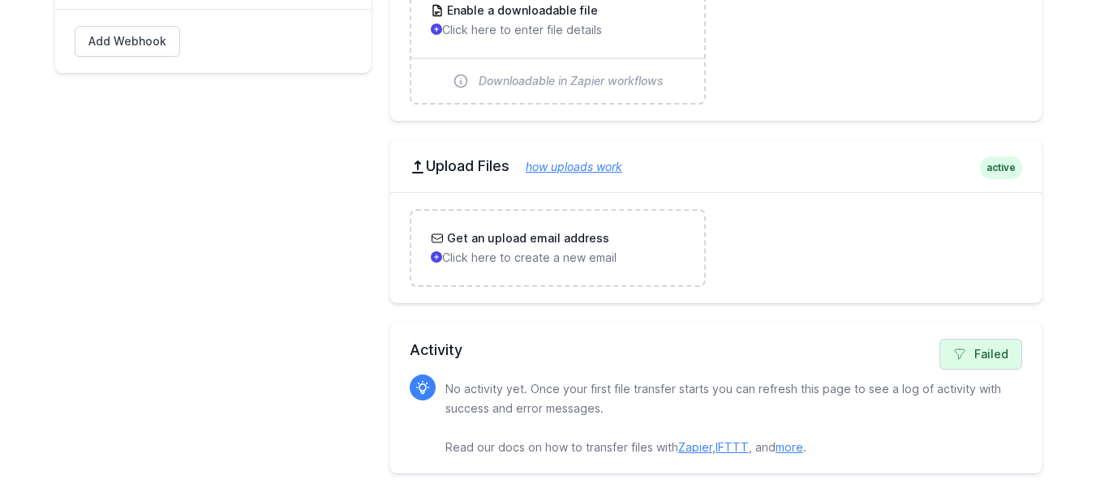
scroll to position [737, 0]
click at [991, 350] on link "Failed" at bounding box center [980, 353] width 83 height 31
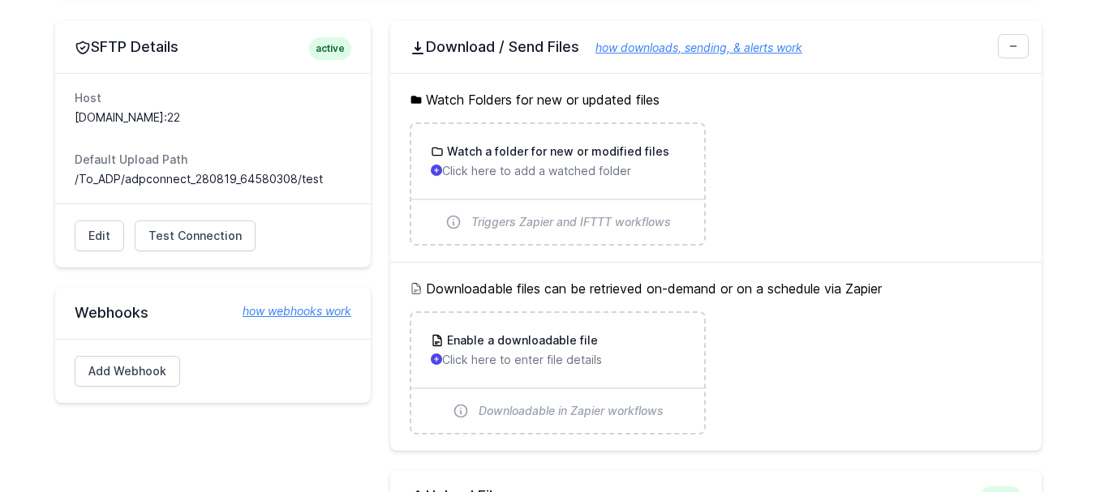
scroll to position [784, 0]
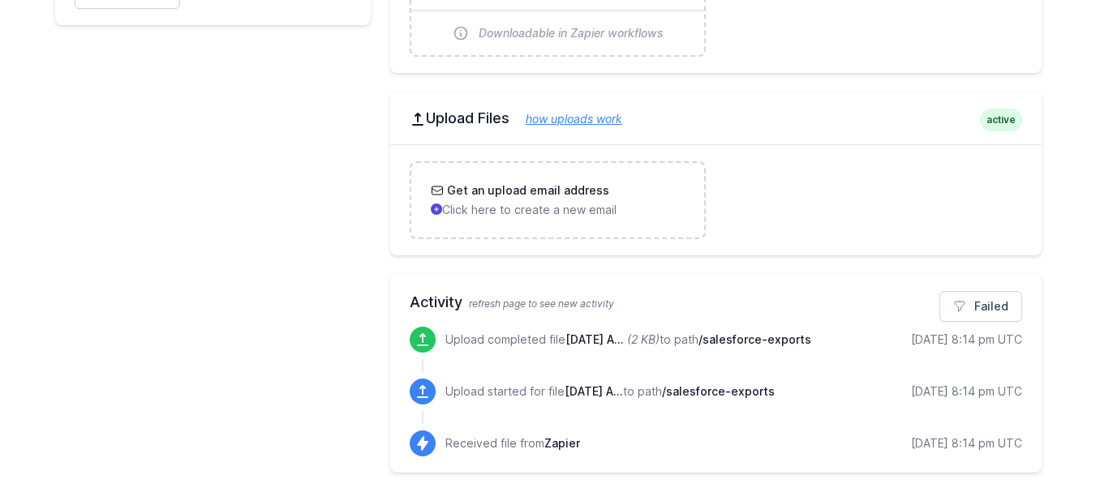
drag, startPoint x: 672, startPoint y: 342, endPoint x: 734, endPoint y: 337, distance: 62.7
click at [734, 337] on p "Upload completed file 2025-10-03 A... (2 KB) to path /salesforce-exports" at bounding box center [628, 340] width 366 height 16
click at [724, 339] on p "Upload completed file 2025-10-03 A... (2 KB) to path /salesforce-exports" at bounding box center [628, 340] width 366 height 16
click at [766, 339] on span "/salesforce-exports" at bounding box center [754, 340] width 113 height 14
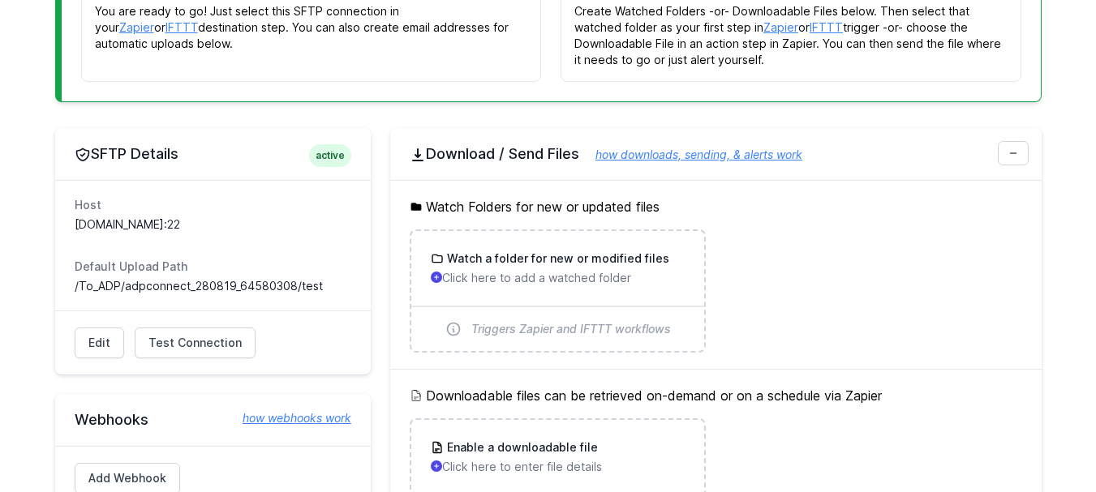
scroll to position [297, 0]
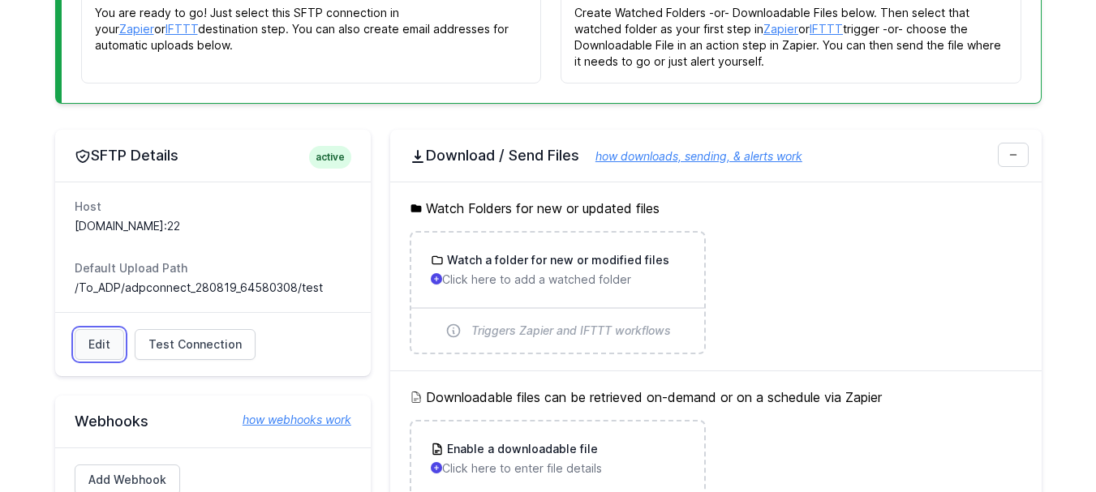
click at [105, 348] on link "Edit" at bounding box center [99, 344] width 49 height 31
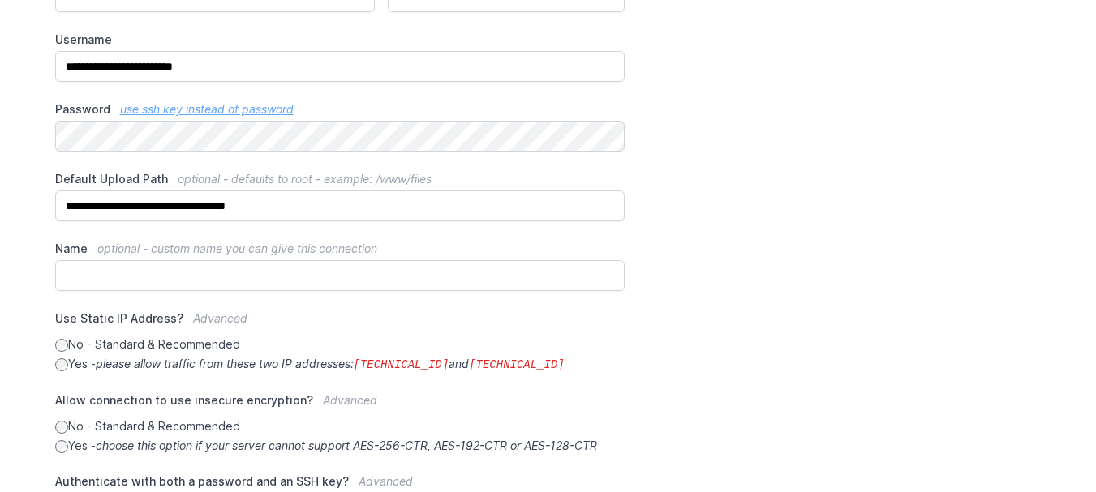
scroll to position [496, 0]
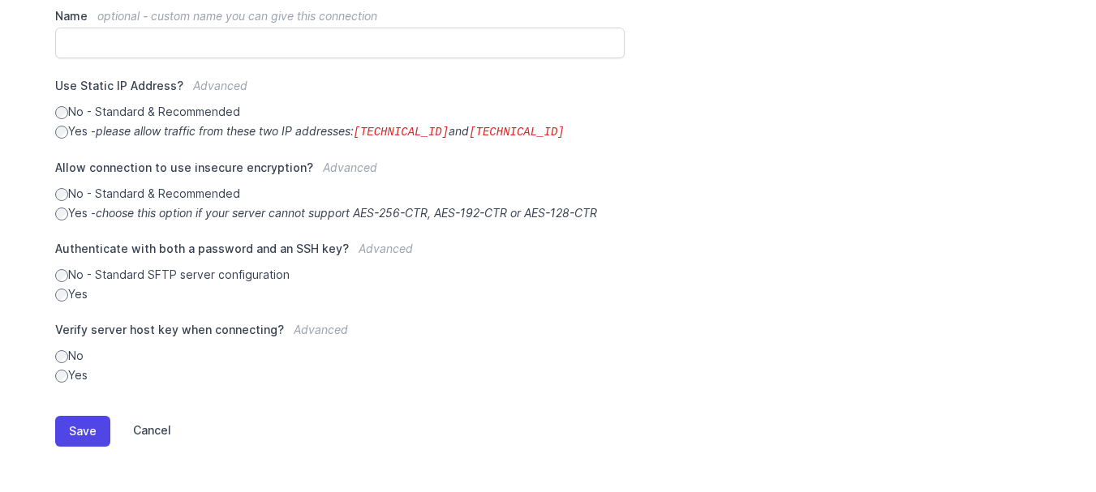
click at [154, 428] on link "Cancel" at bounding box center [140, 431] width 61 height 31
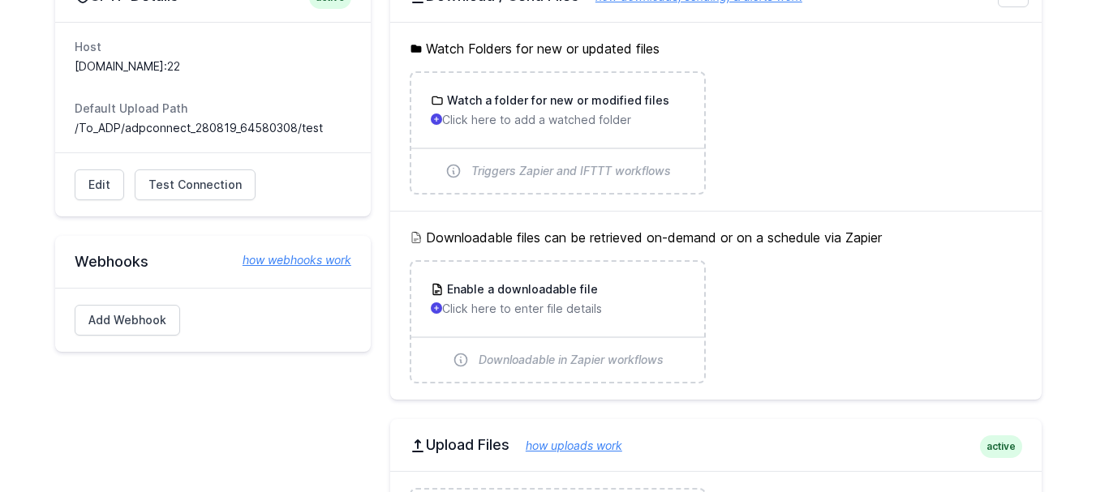
scroll to position [568, 0]
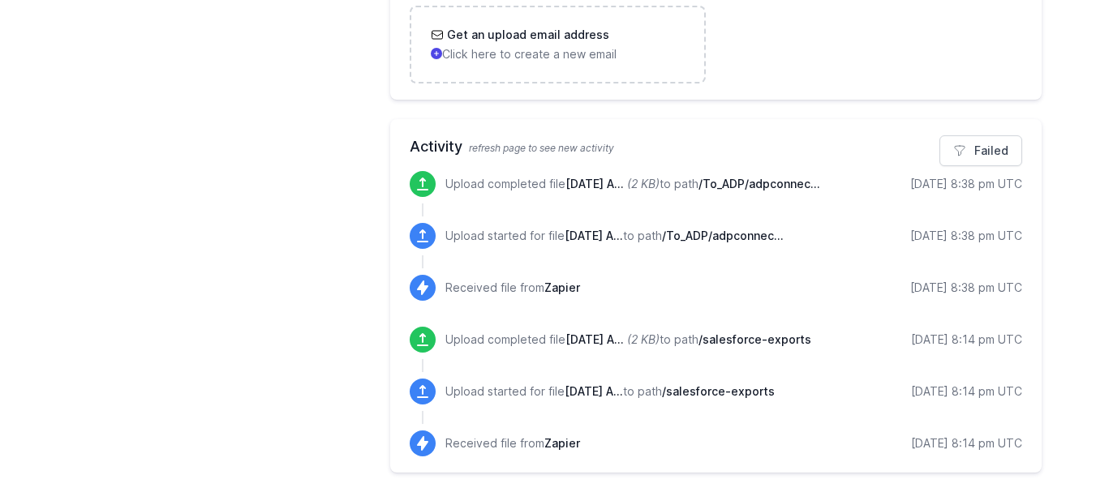
scroll to position [951, 0]
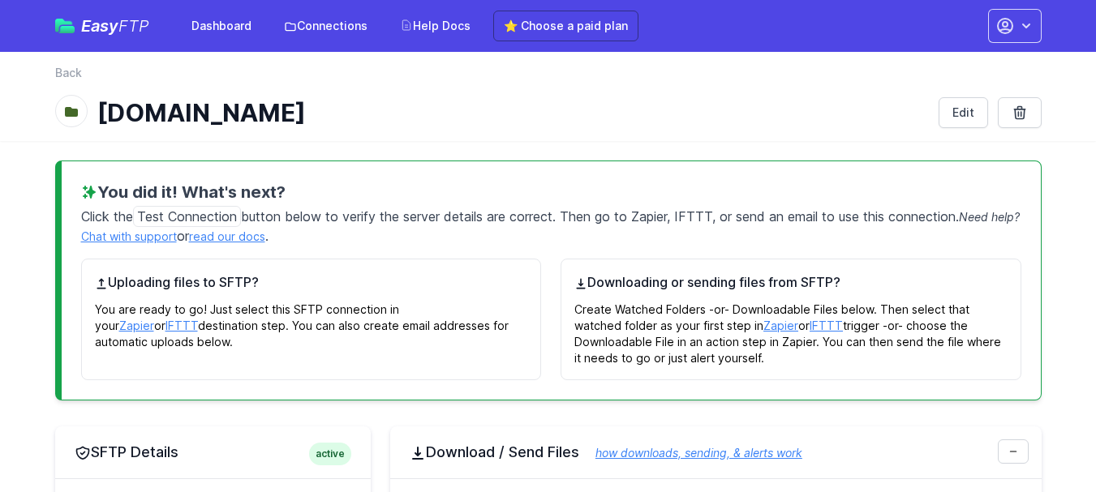
scroll to position [951, 0]
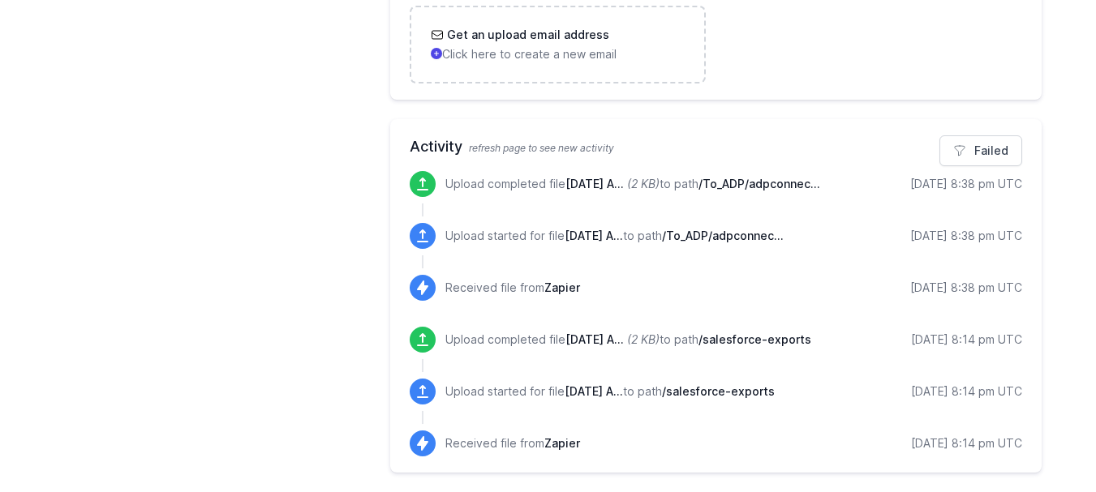
scroll to position [951, 0]
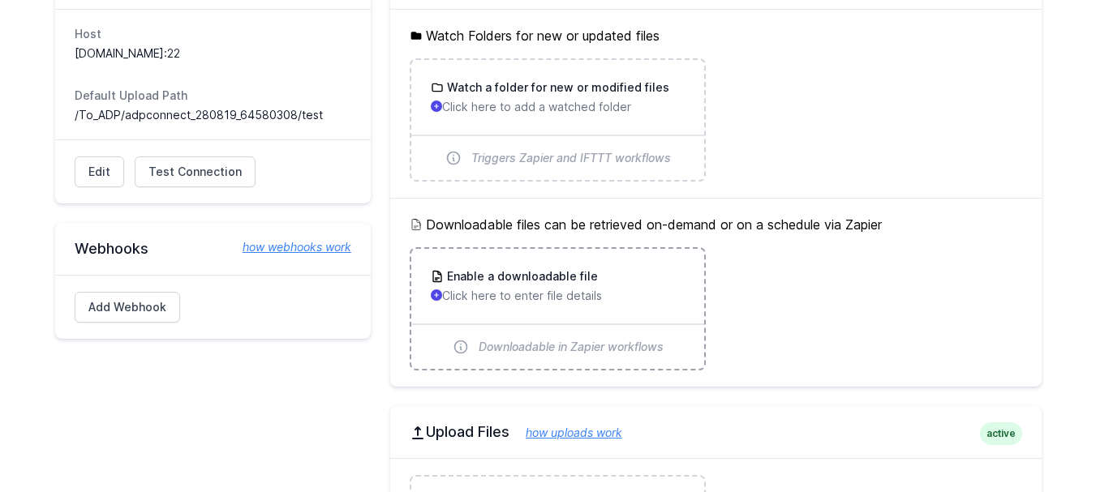
scroll to position [789, 0]
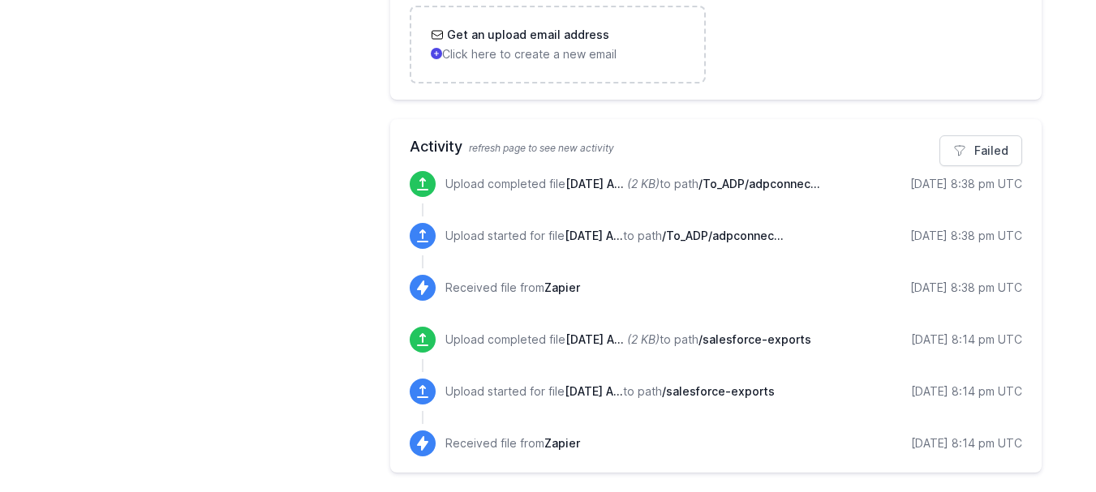
scroll to position [951, 0]
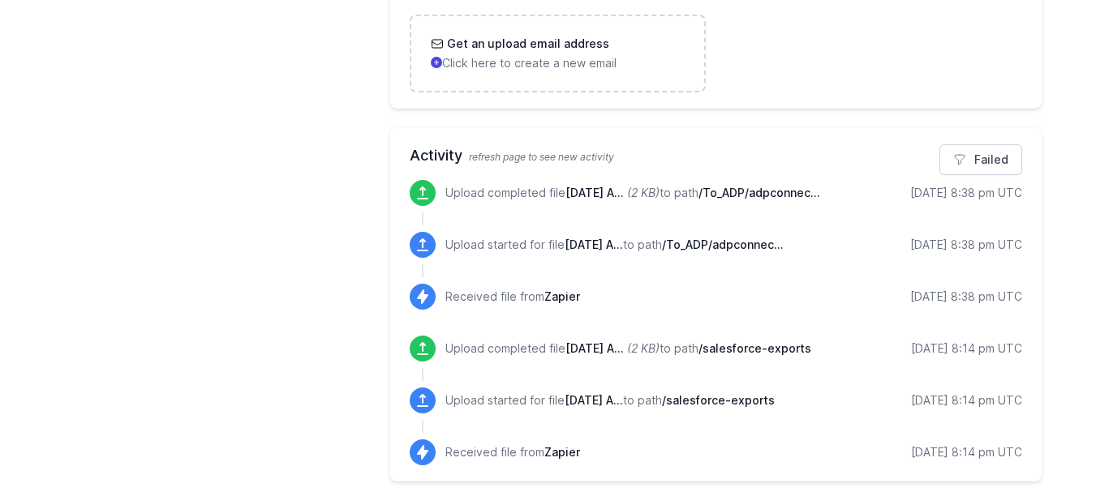
scroll to position [951, 0]
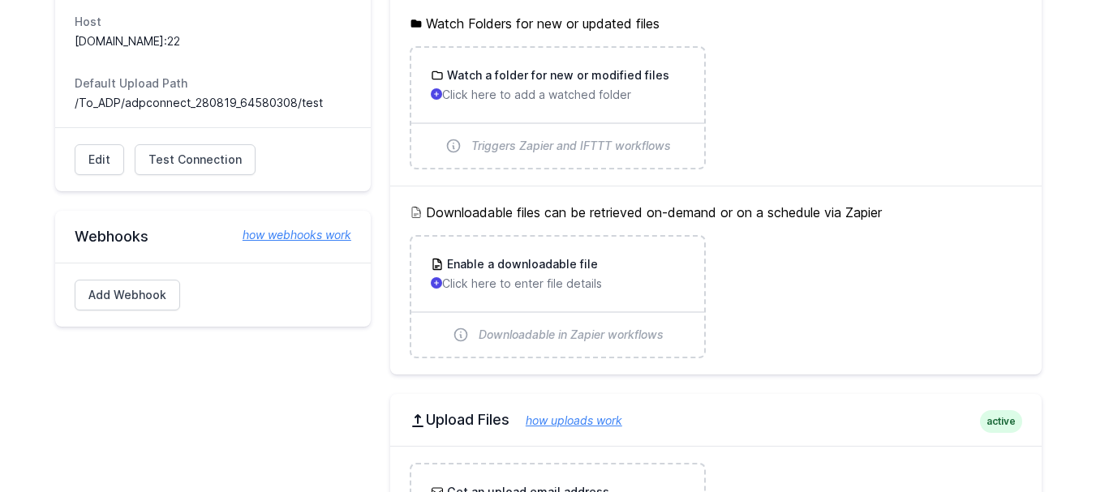
scroll to position [302, 0]
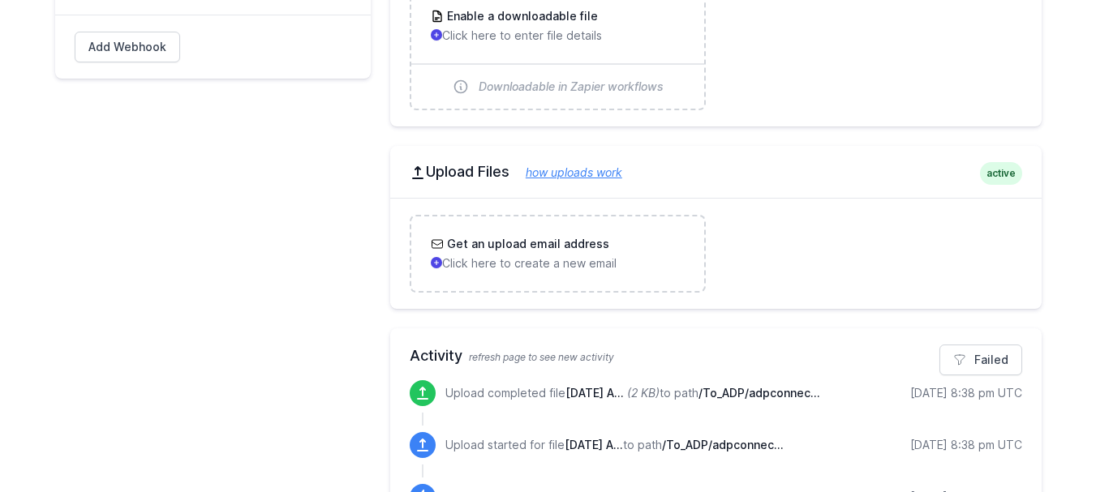
scroll to position [951, 0]
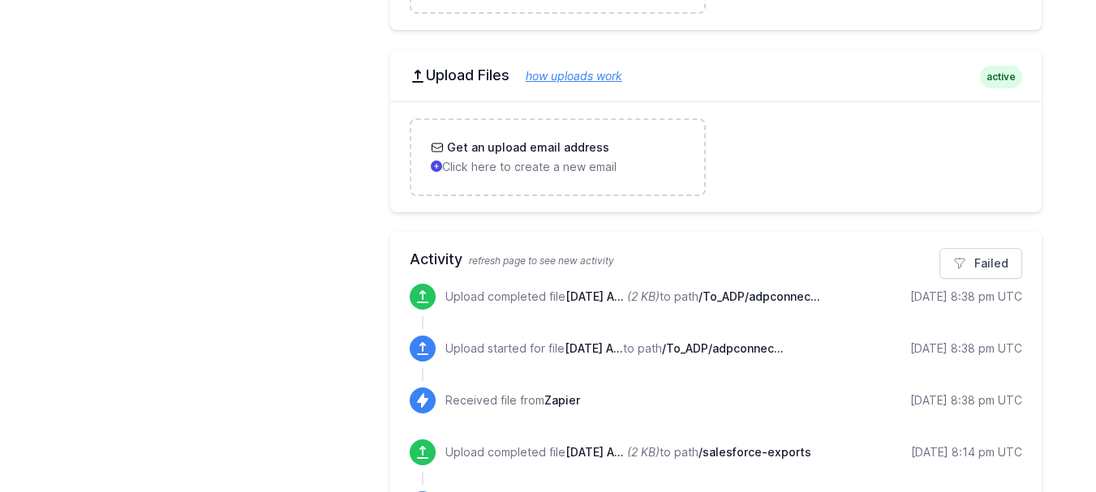
scroll to position [707, 0]
